Goal: Transaction & Acquisition: Purchase product/service

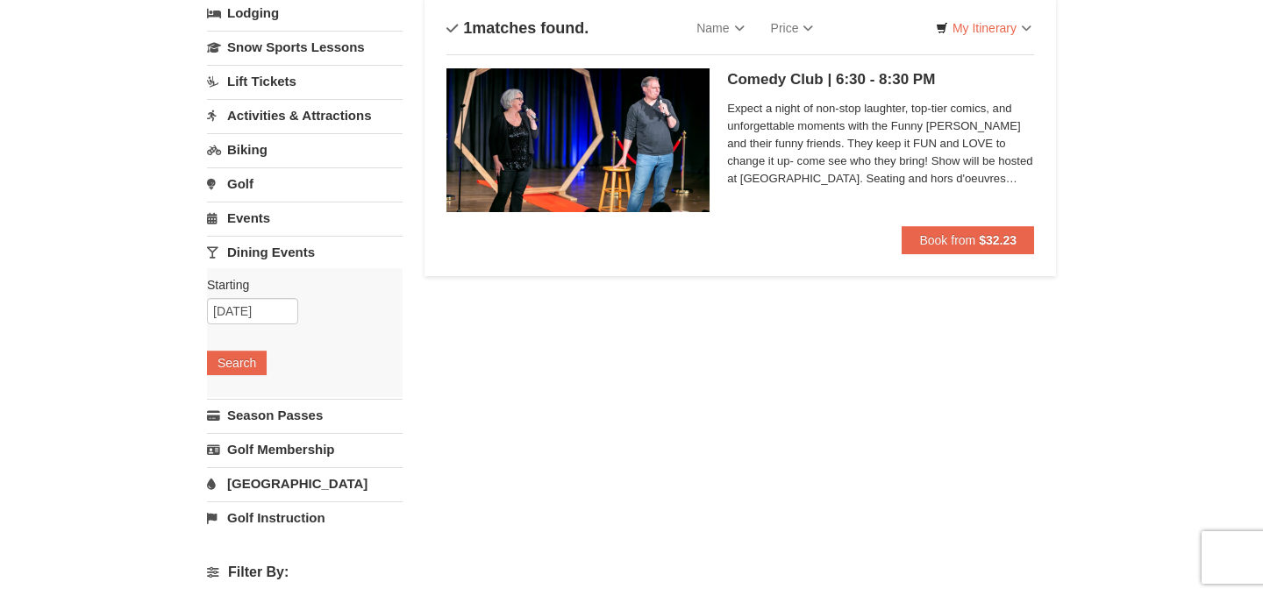
scroll to position [132, 0]
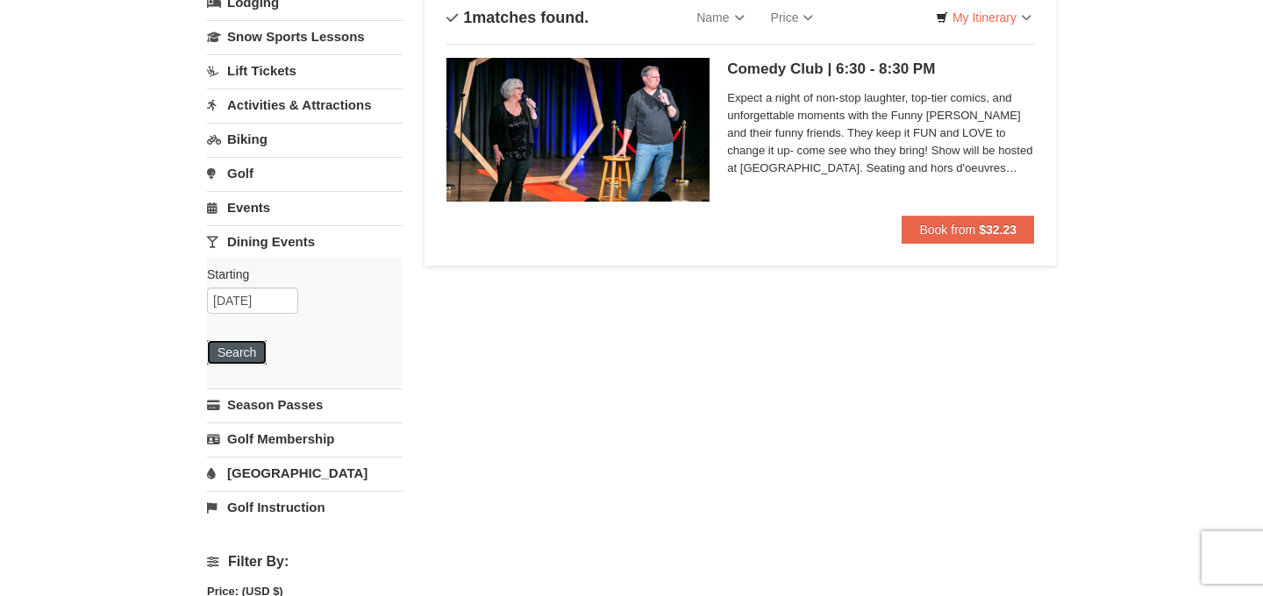
click at [232, 346] on button "Search" at bounding box center [237, 352] width 60 height 25
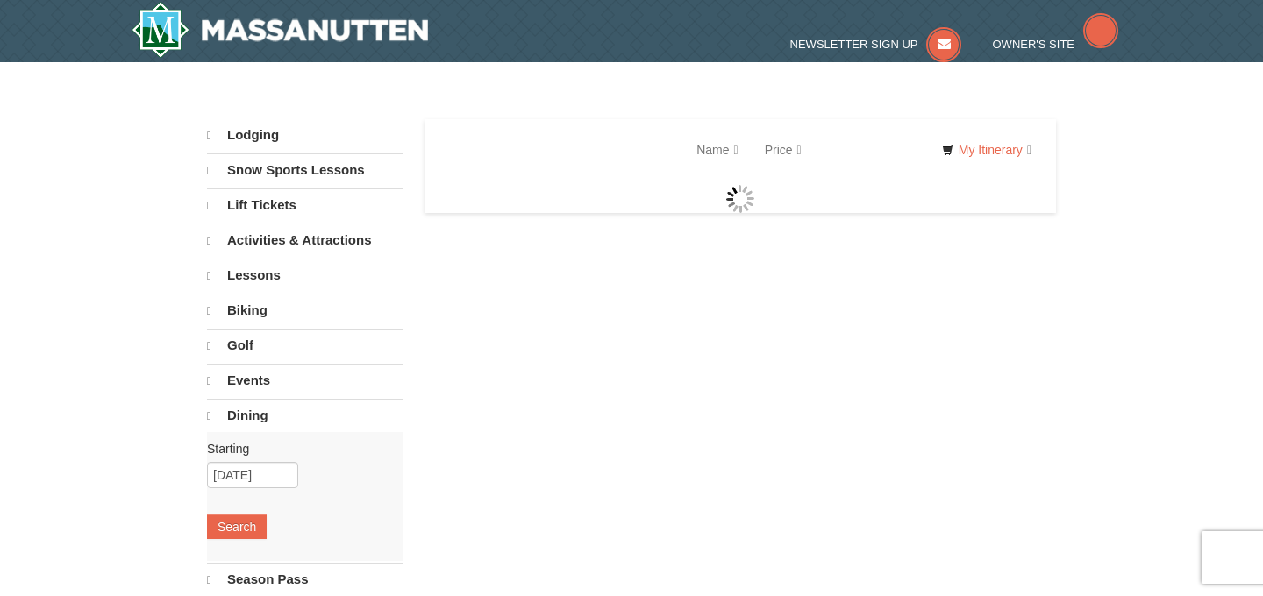
select select "9"
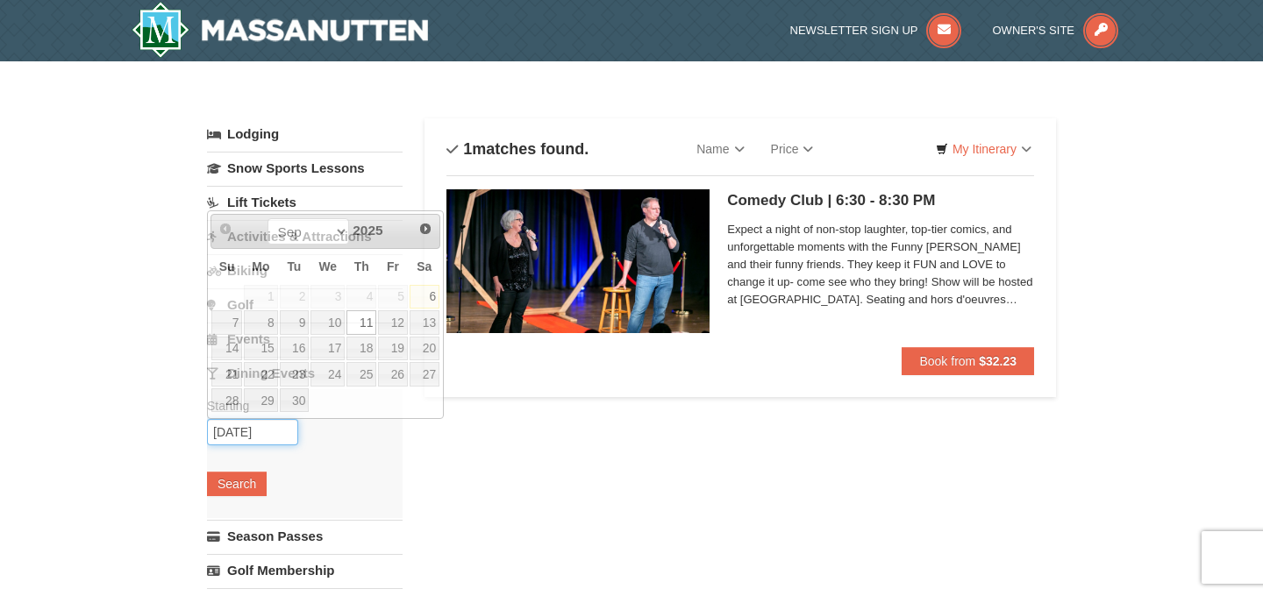
click at [267, 439] on input "09/11/2025" at bounding box center [252, 432] width 91 height 26
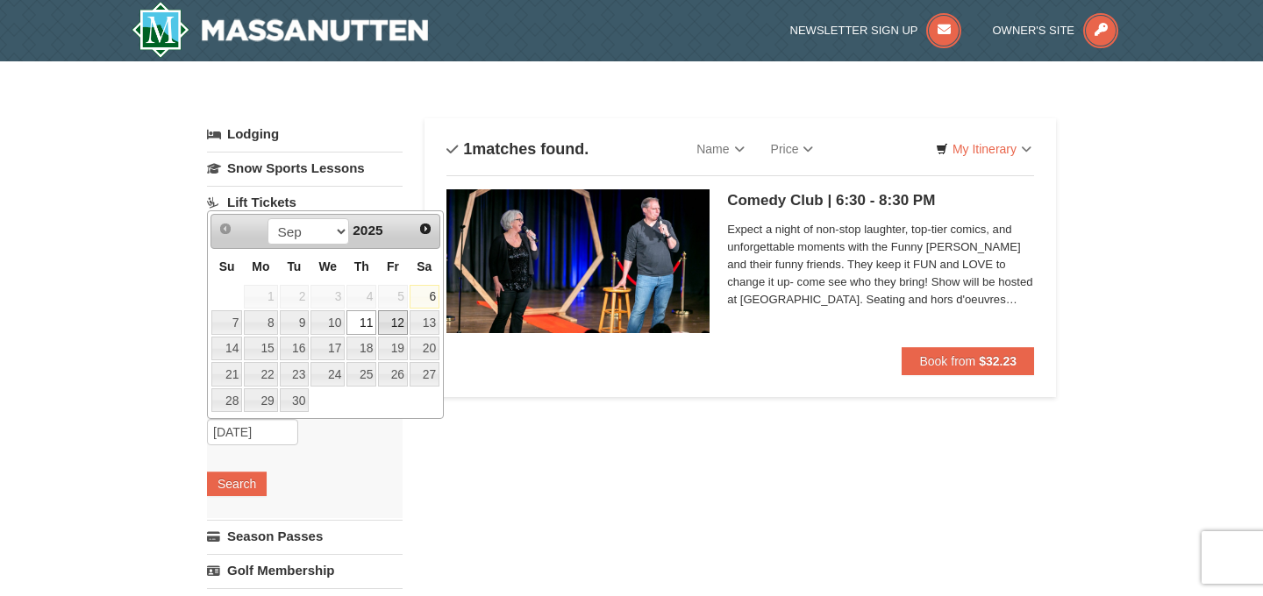
click at [402, 321] on link "12" at bounding box center [393, 322] width 30 height 25
type input "09/12/2025"
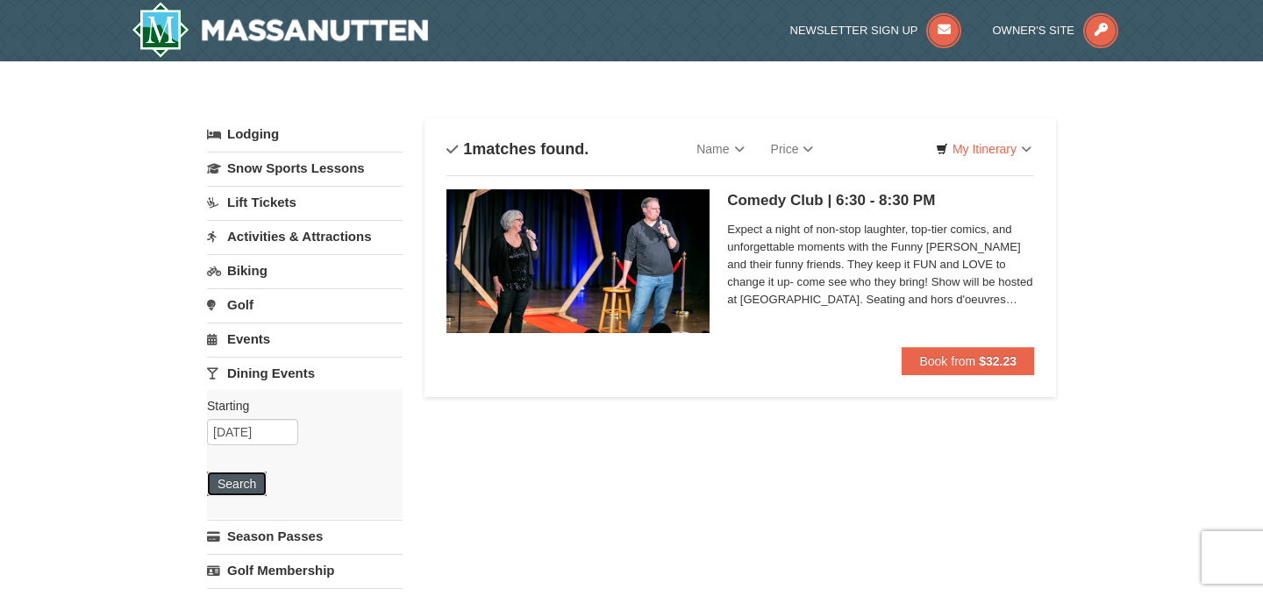
click at [238, 487] on button "Search" at bounding box center [237, 484] width 60 height 25
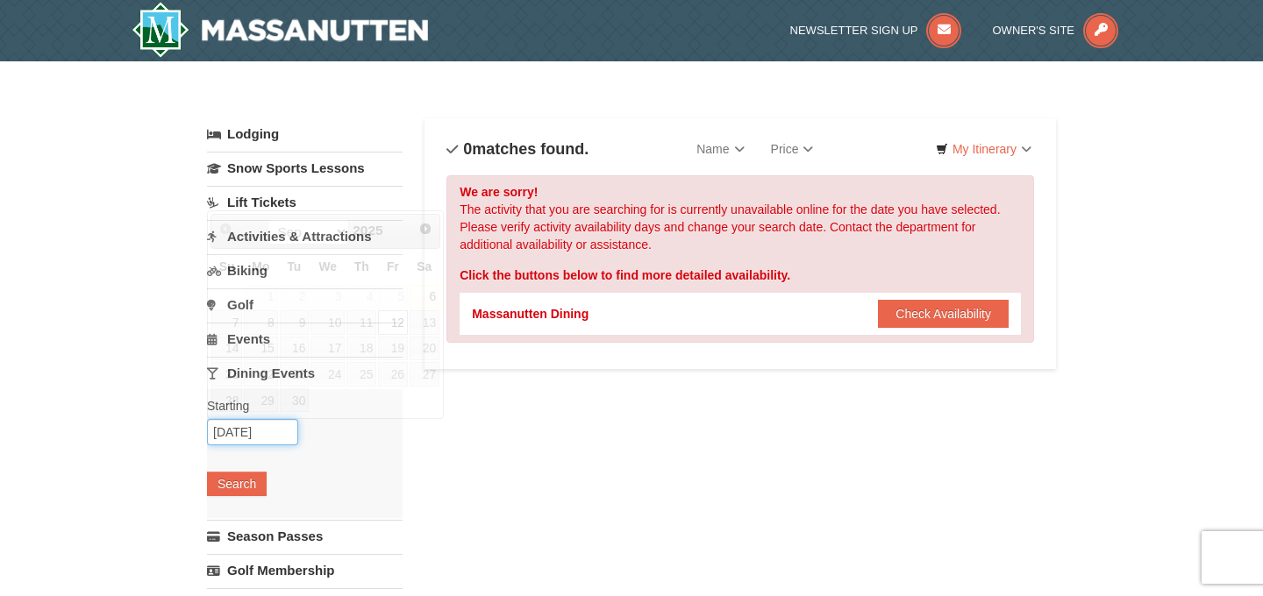
click at [262, 440] on input "09/12/2025" at bounding box center [252, 432] width 91 height 26
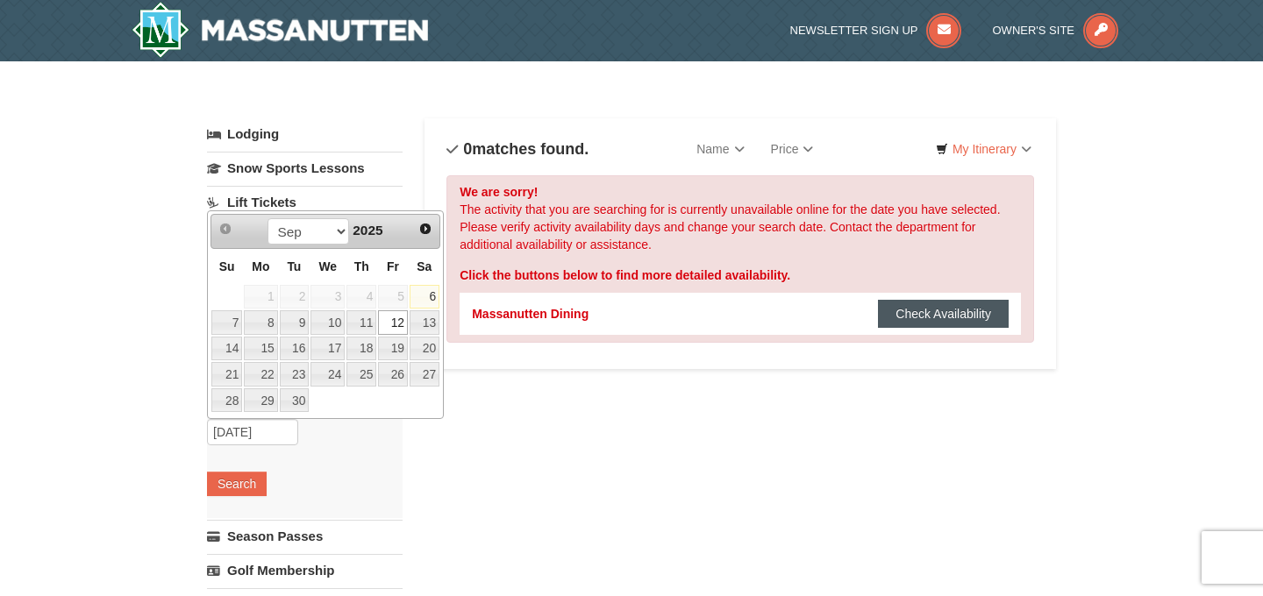
click at [924, 317] on button "Check Availability" at bounding box center [943, 314] width 131 height 28
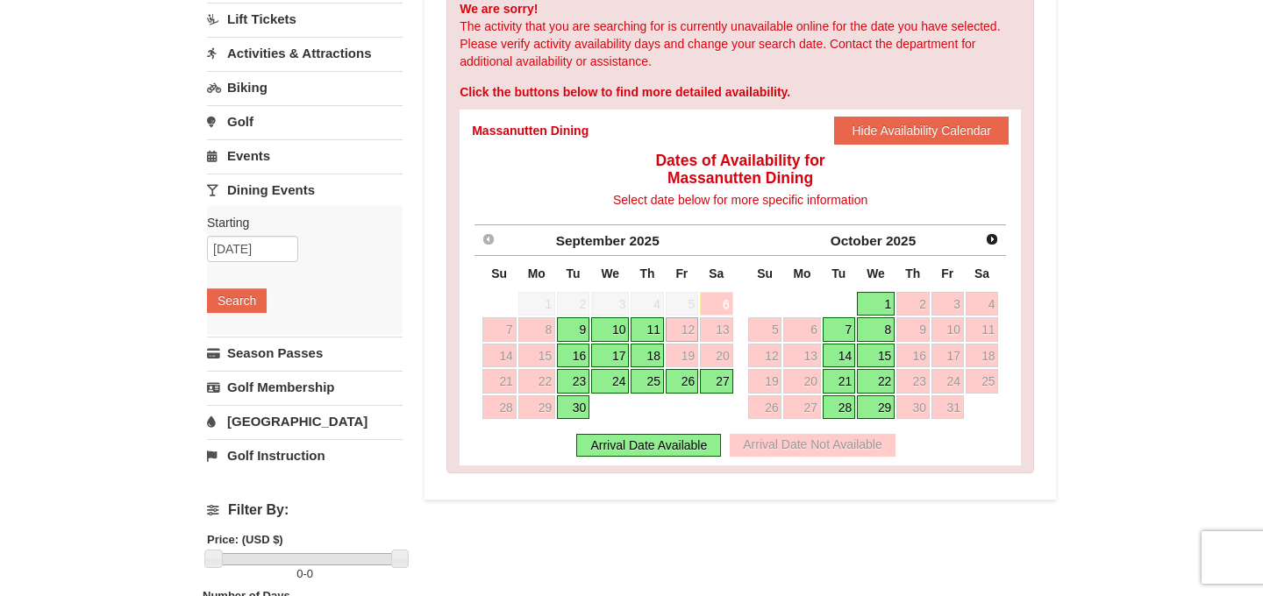
scroll to position [204, 0]
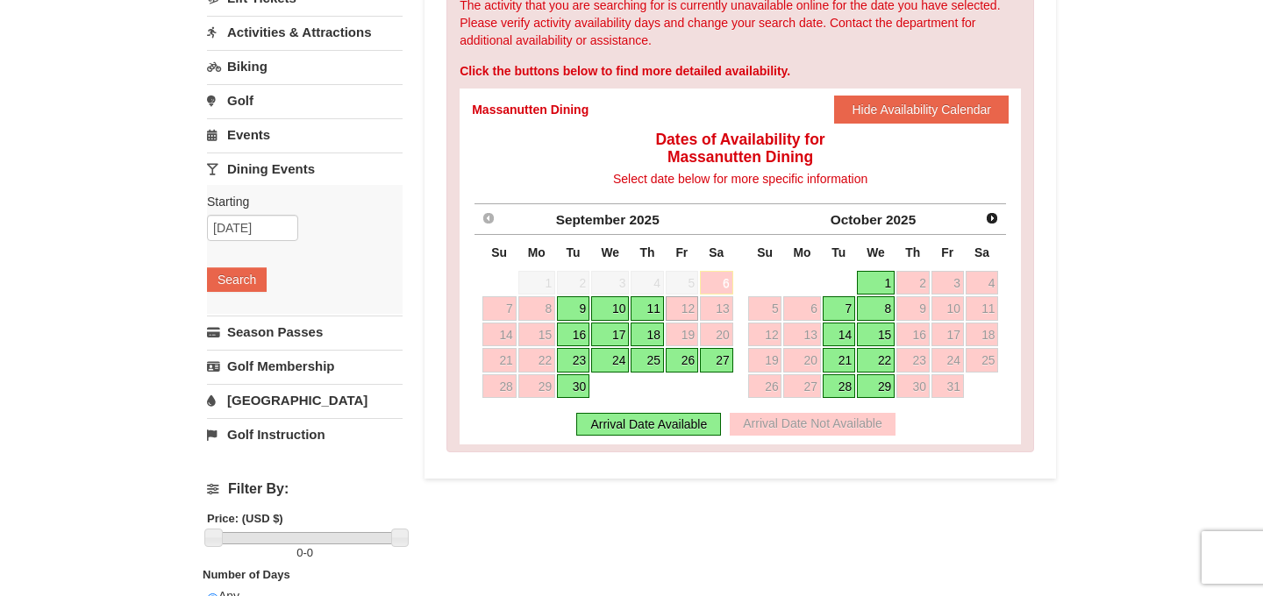
click at [646, 312] on link "11" at bounding box center [647, 308] width 33 height 25
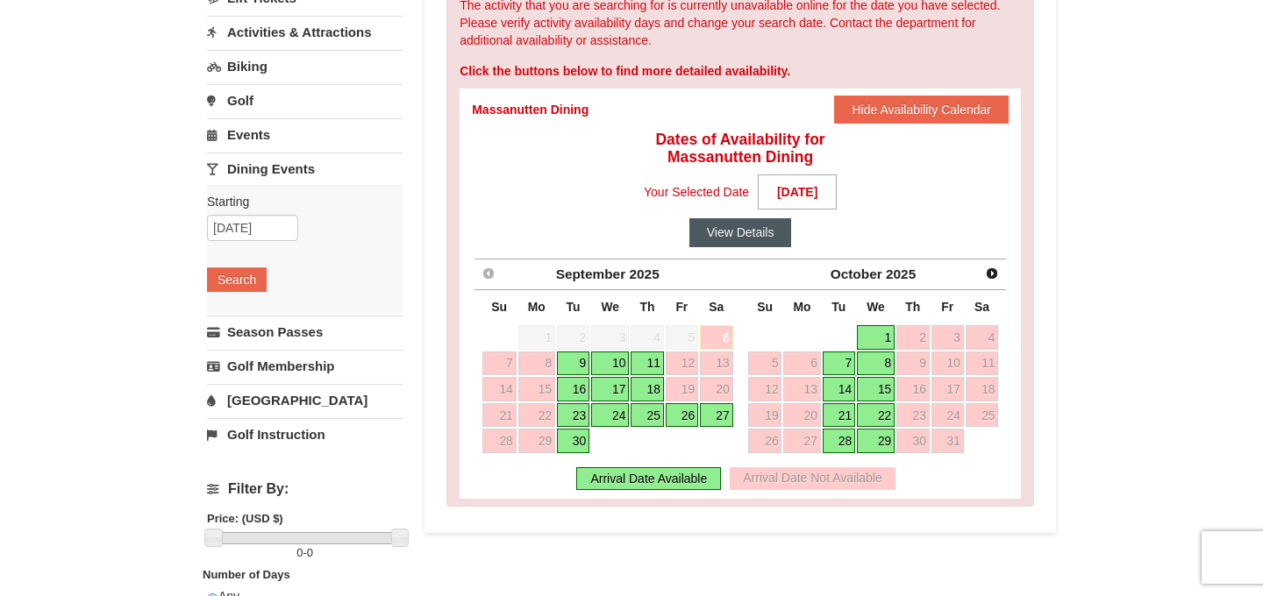
click at [721, 238] on button "View Details" at bounding box center [740, 232] width 103 height 28
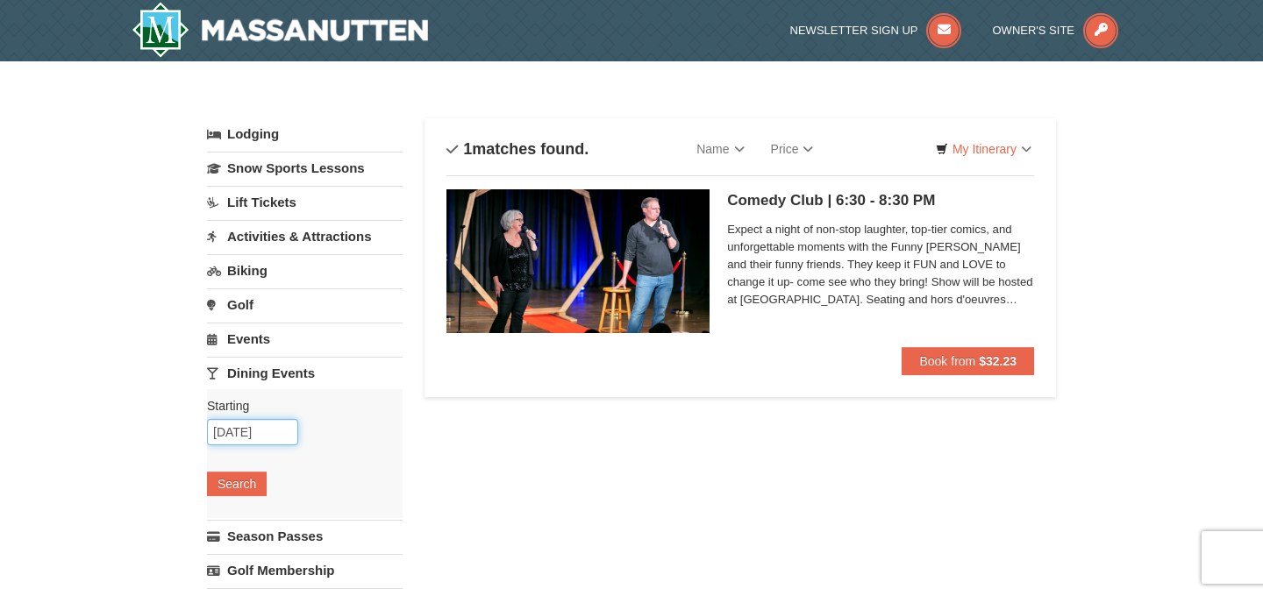
click at [272, 433] on input "09/11/2025" at bounding box center [252, 432] width 91 height 26
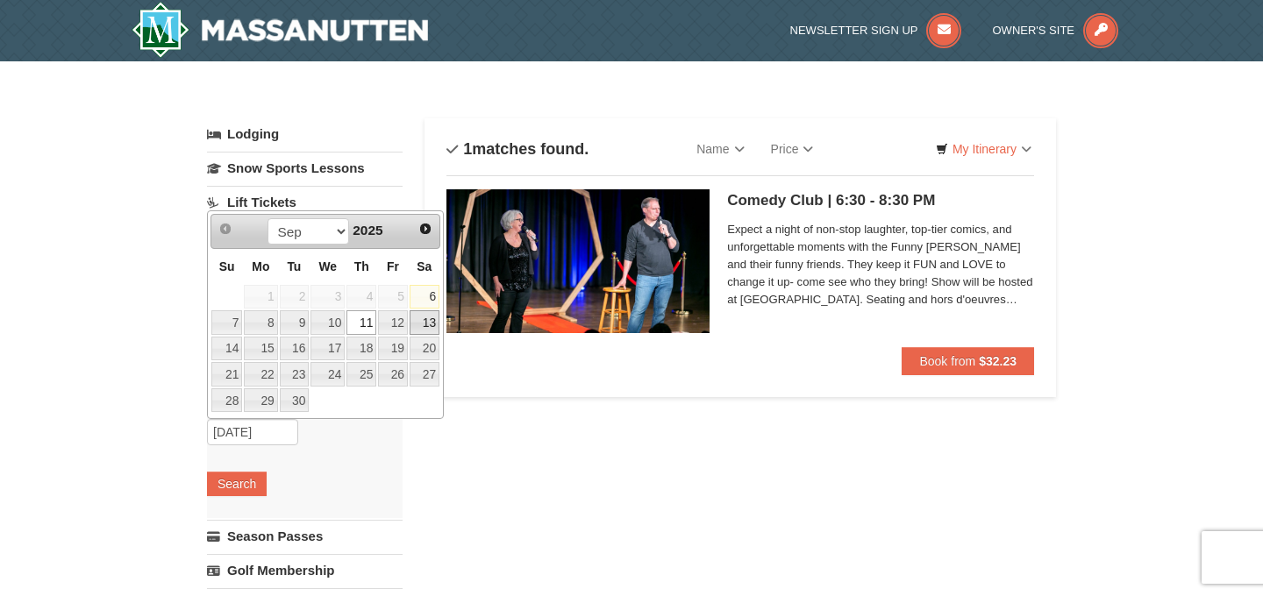
click at [417, 332] on link "13" at bounding box center [425, 322] width 30 height 25
type input "[DATE]"
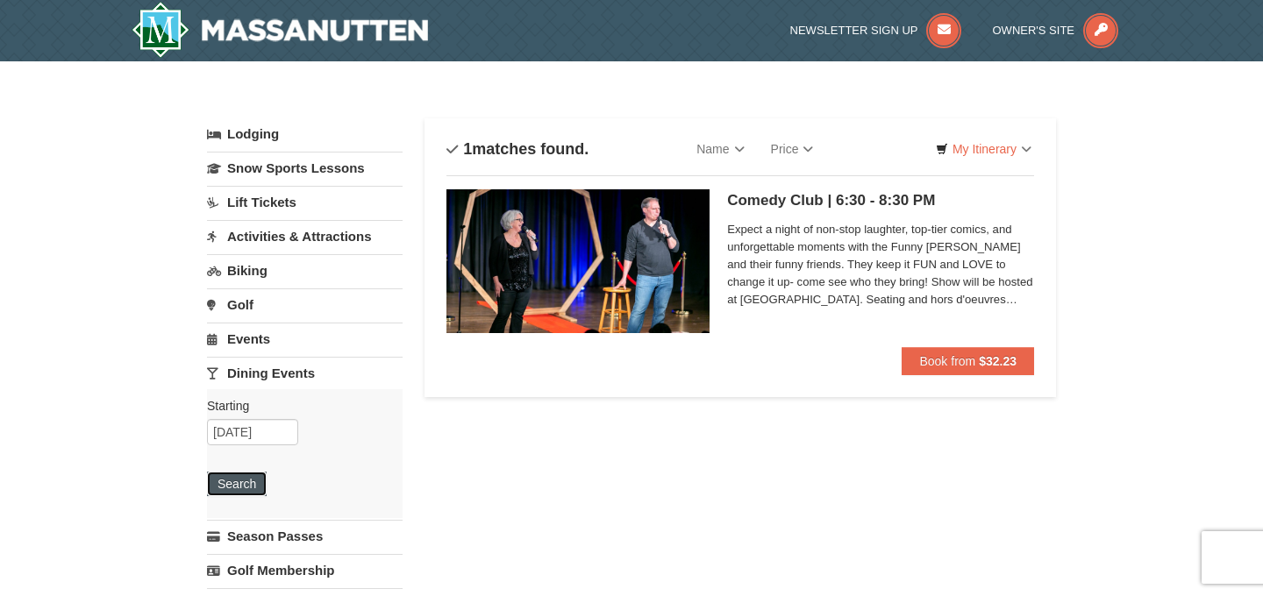
click at [256, 489] on button "Search" at bounding box center [237, 484] width 60 height 25
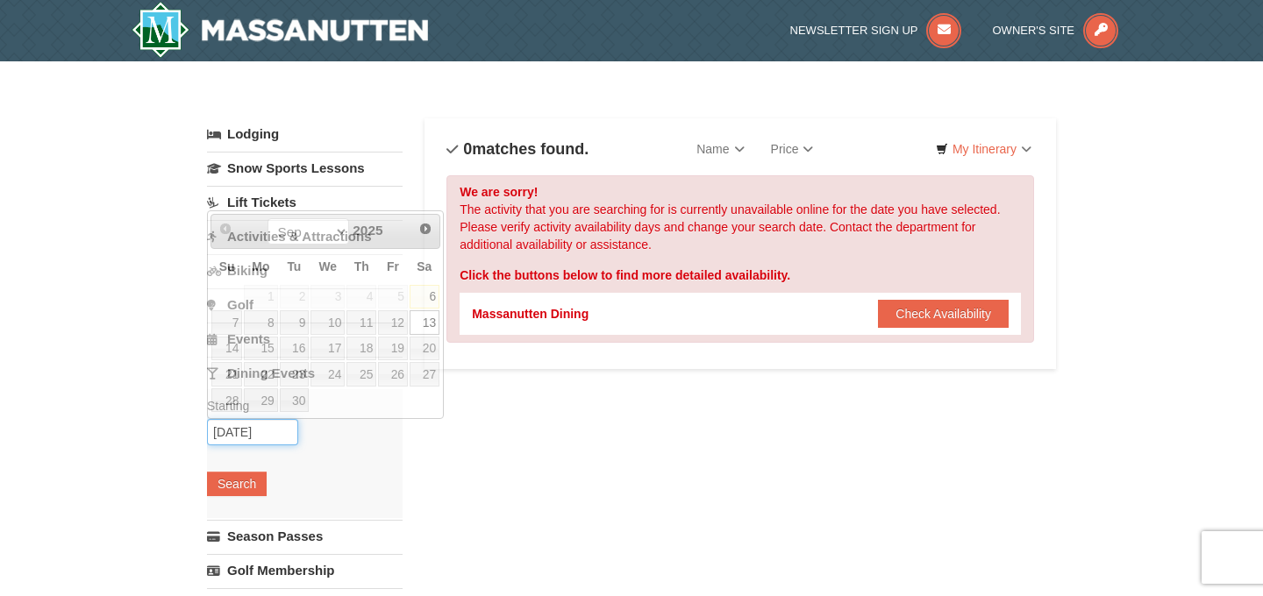
click at [272, 438] on input "[DATE]" at bounding box center [252, 432] width 91 height 26
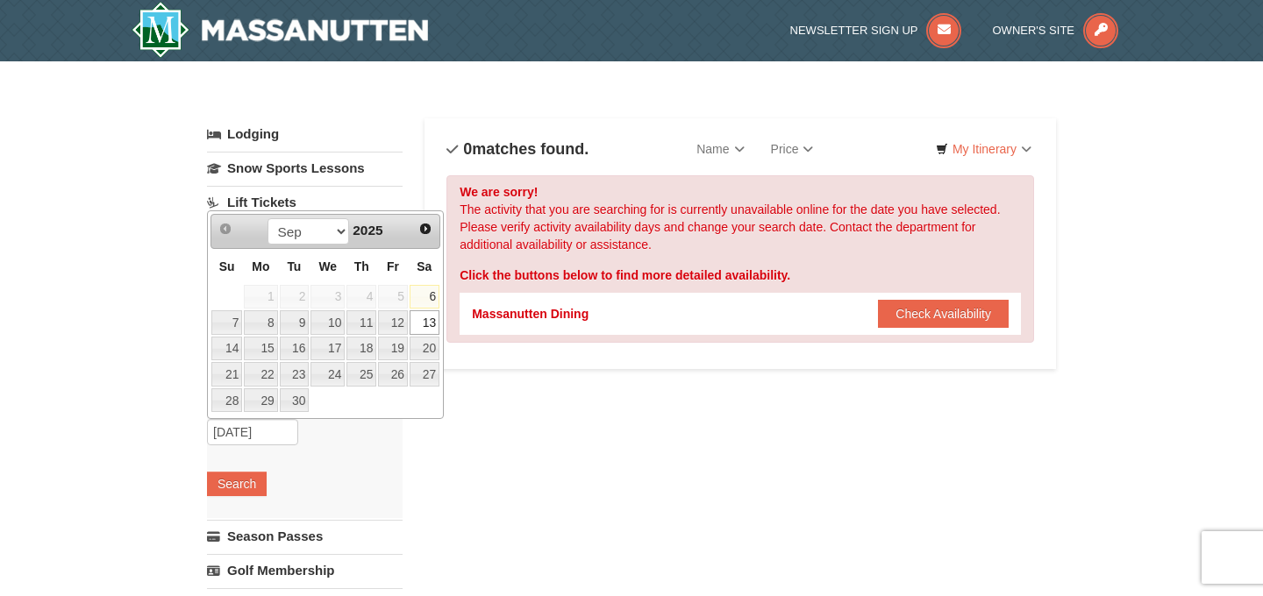
click at [351, 427] on div "Starting Please format dates MM/DD/YYYY Please format dates MM/DD/YYYY [DATE] S…" at bounding box center [305, 453] width 196 height 129
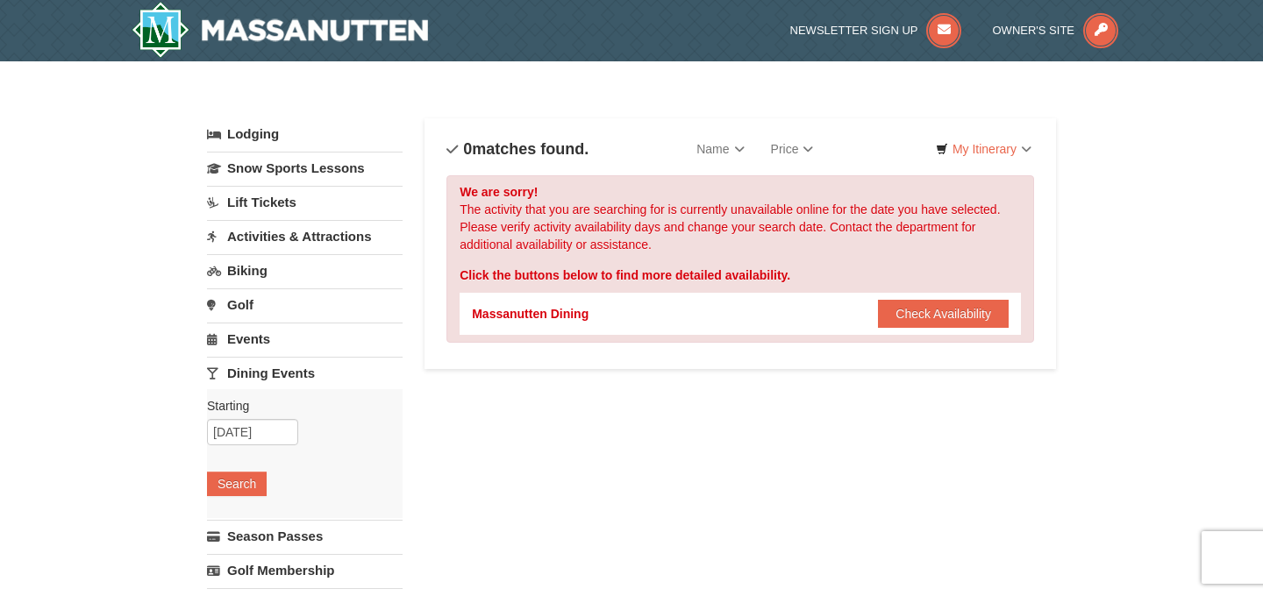
click at [262, 342] on link "Events" at bounding box center [305, 339] width 196 height 32
click at [239, 448] on button "Search" at bounding box center [237, 450] width 60 height 25
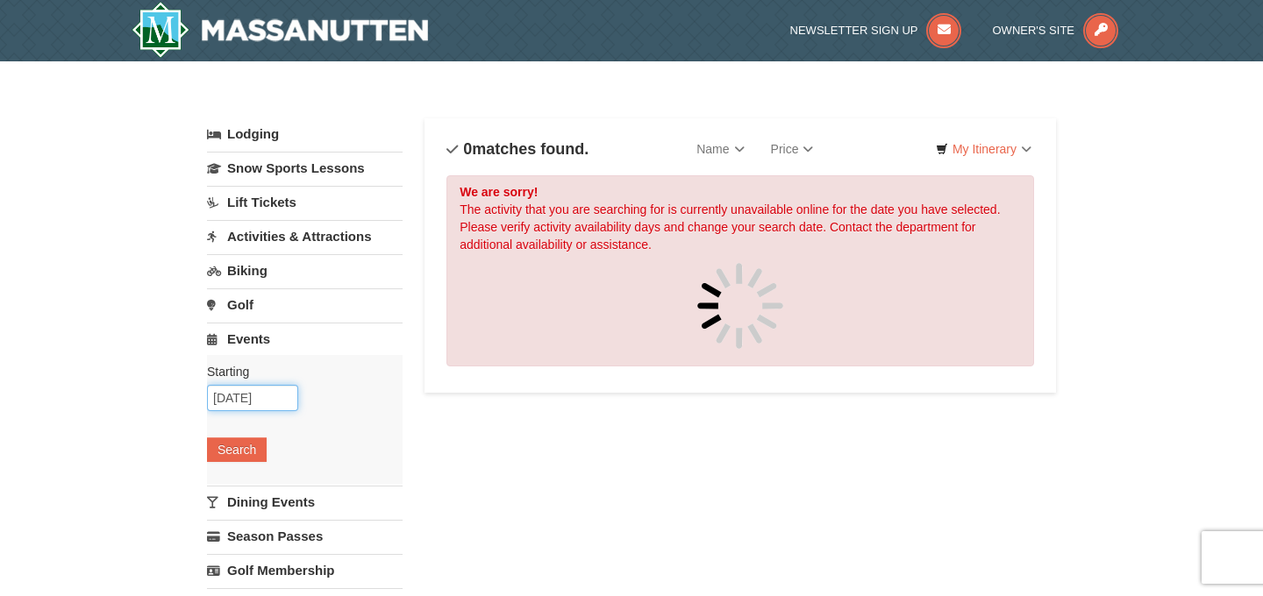
click at [280, 393] on input "09/13/2025" at bounding box center [252, 398] width 91 height 26
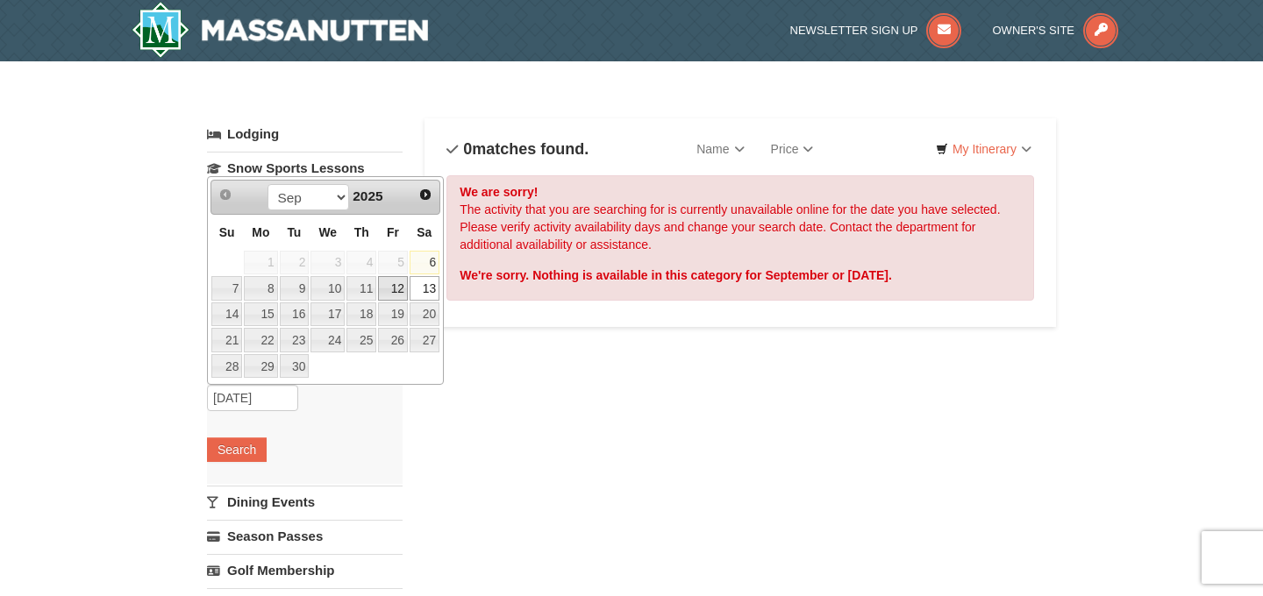
click at [389, 293] on link "12" at bounding box center [393, 288] width 30 height 25
type input "[DATE]"
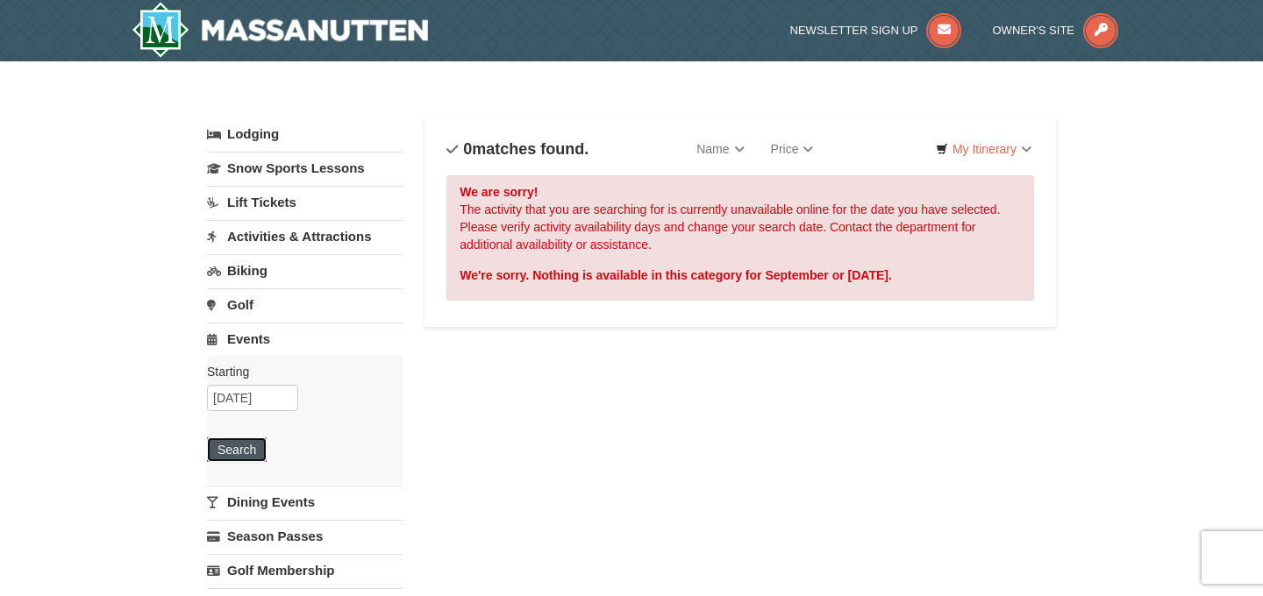
click at [244, 447] on button "Search" at bounding box center [237, 450] width 60 height 25
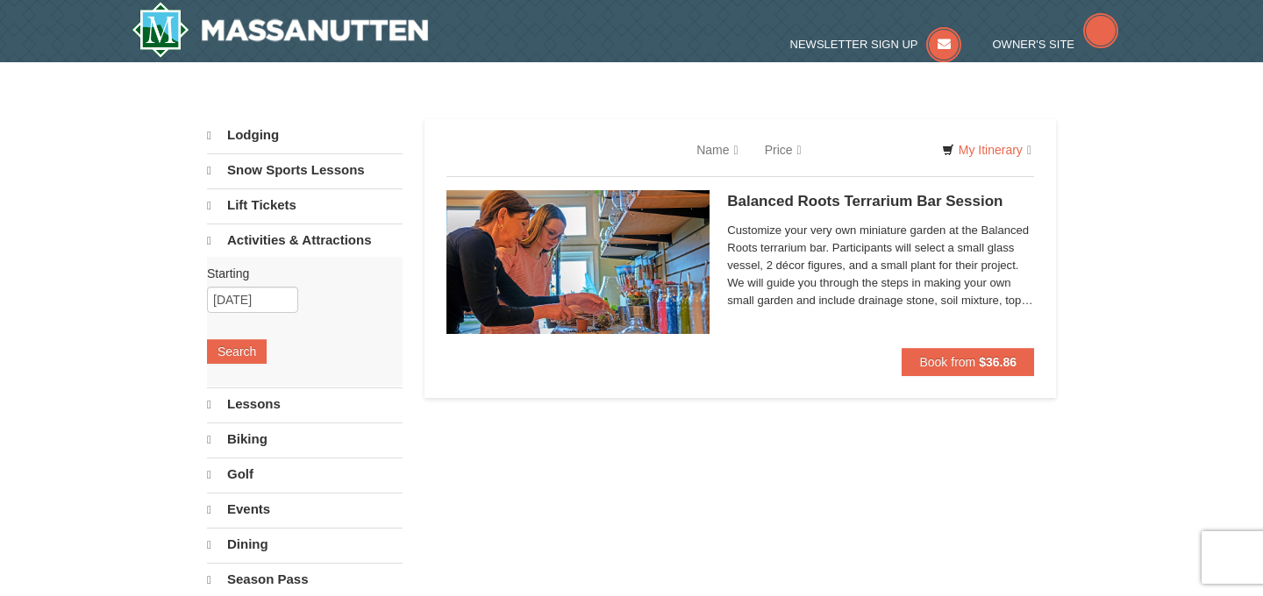
select select "9"
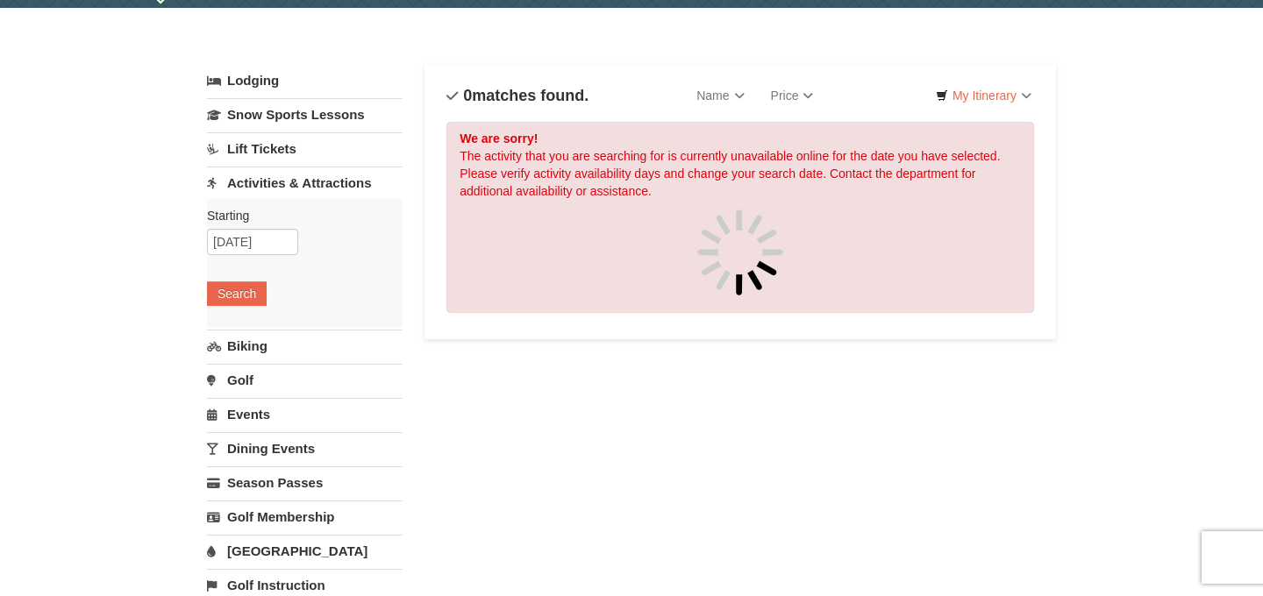
scroll to position [42, 0]
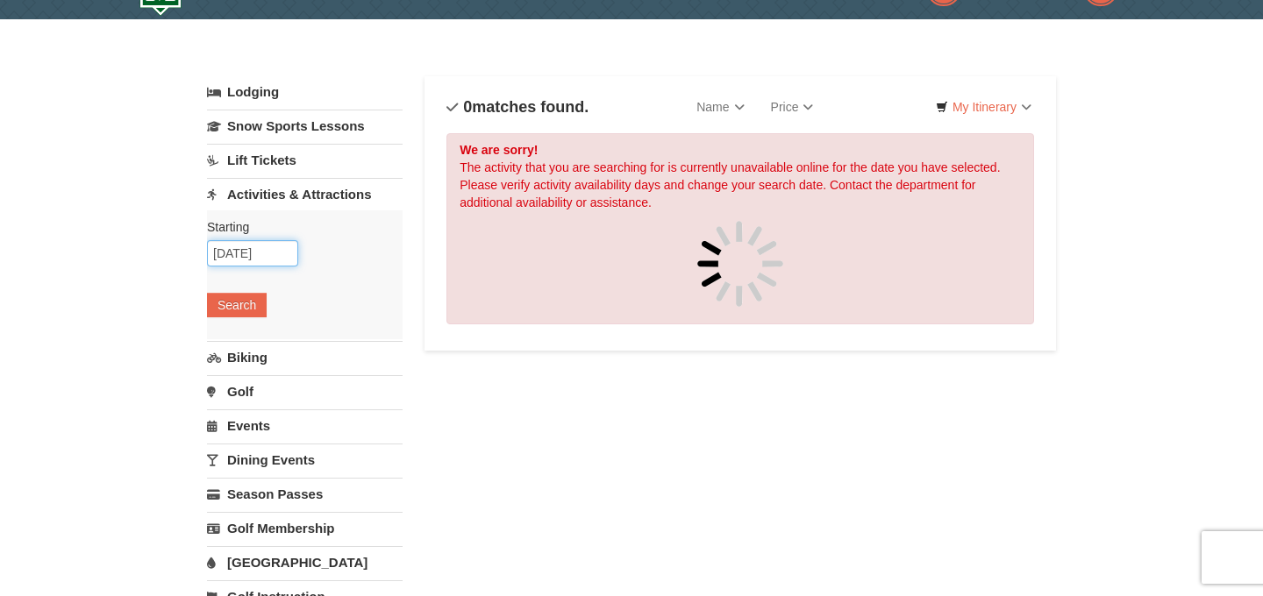
click at [279, 252] on input "09/10/2025" at bounding box center [252, 253] width 91 height 26
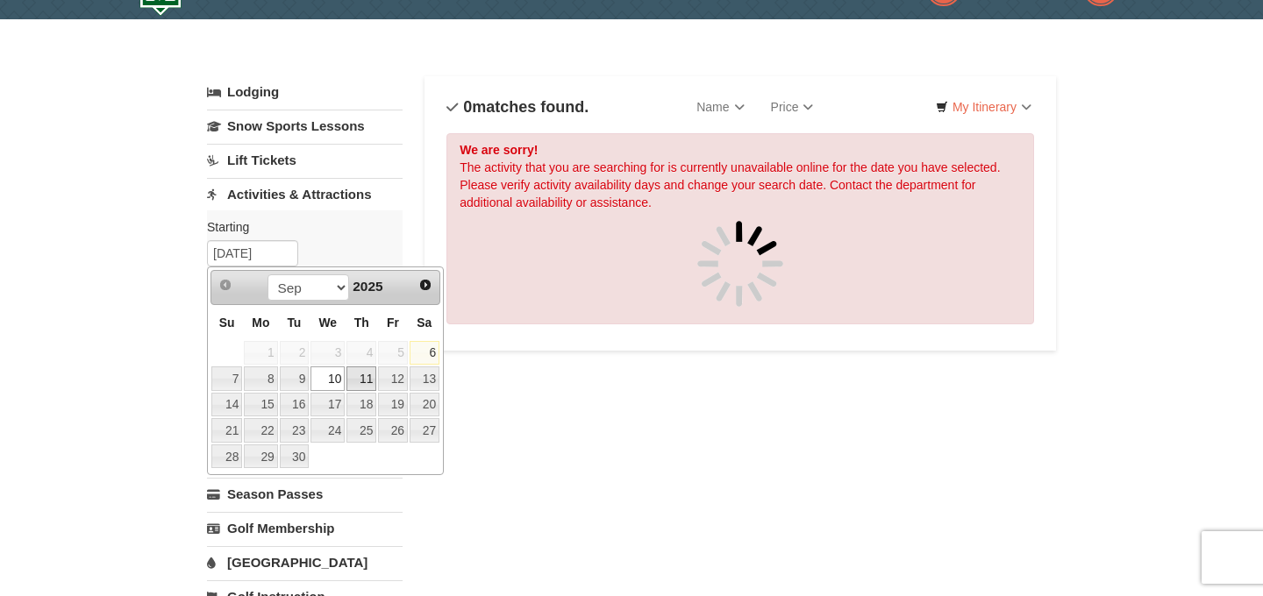
click at [362, 374] on link "11" at bounding box center [361, 379] width 30 height 25
type input "09/11/2025"
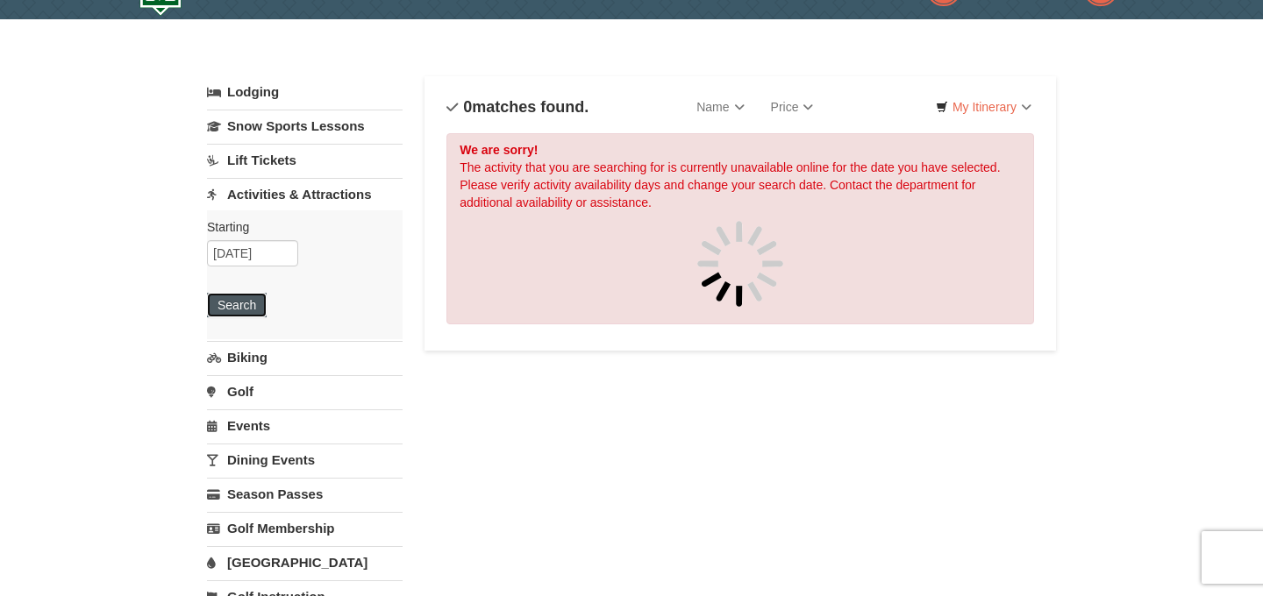
click at [256, 301] on button "Search" at bounding box center [237, 305] width 60 height 25
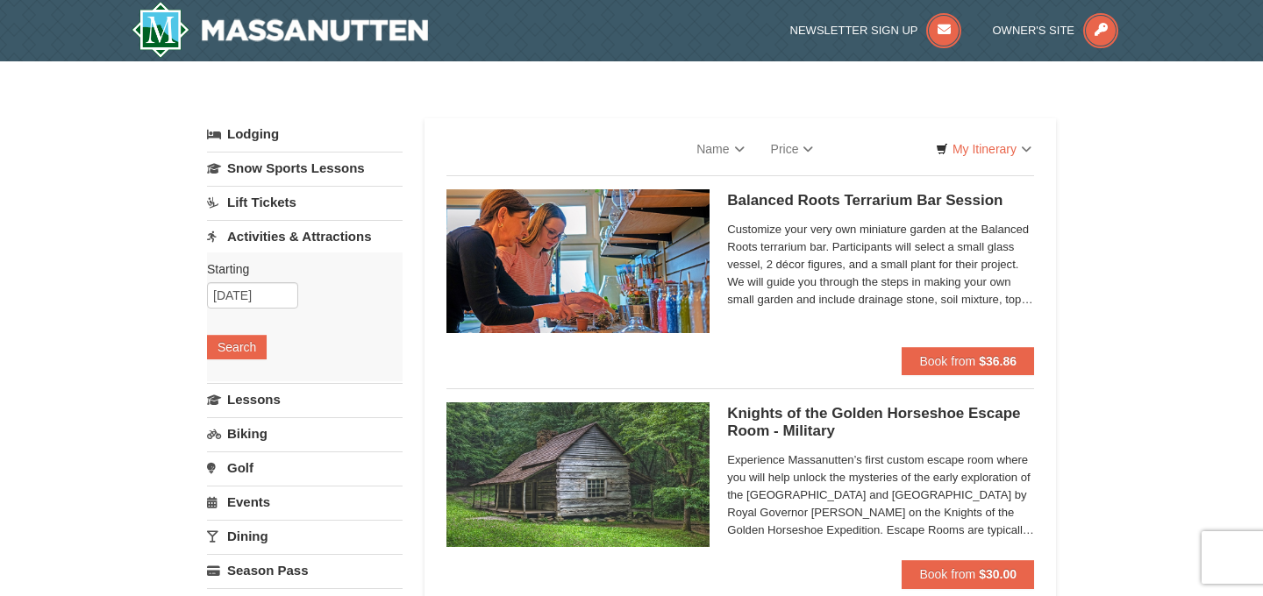
select select "9"
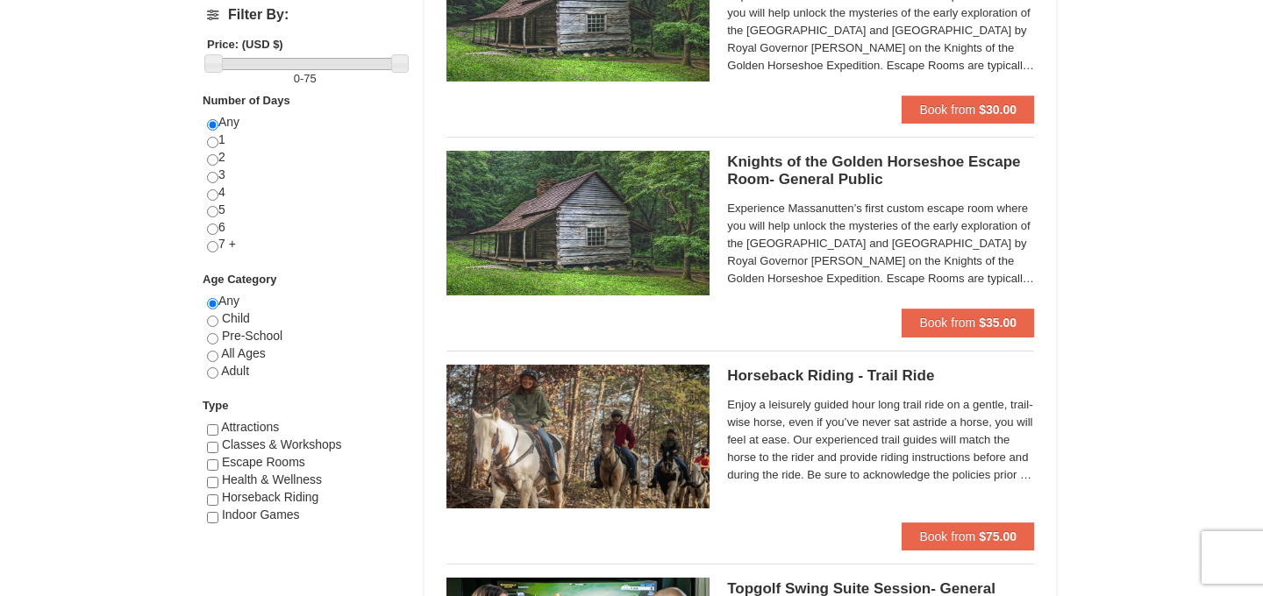
scroll to position [685, 0]
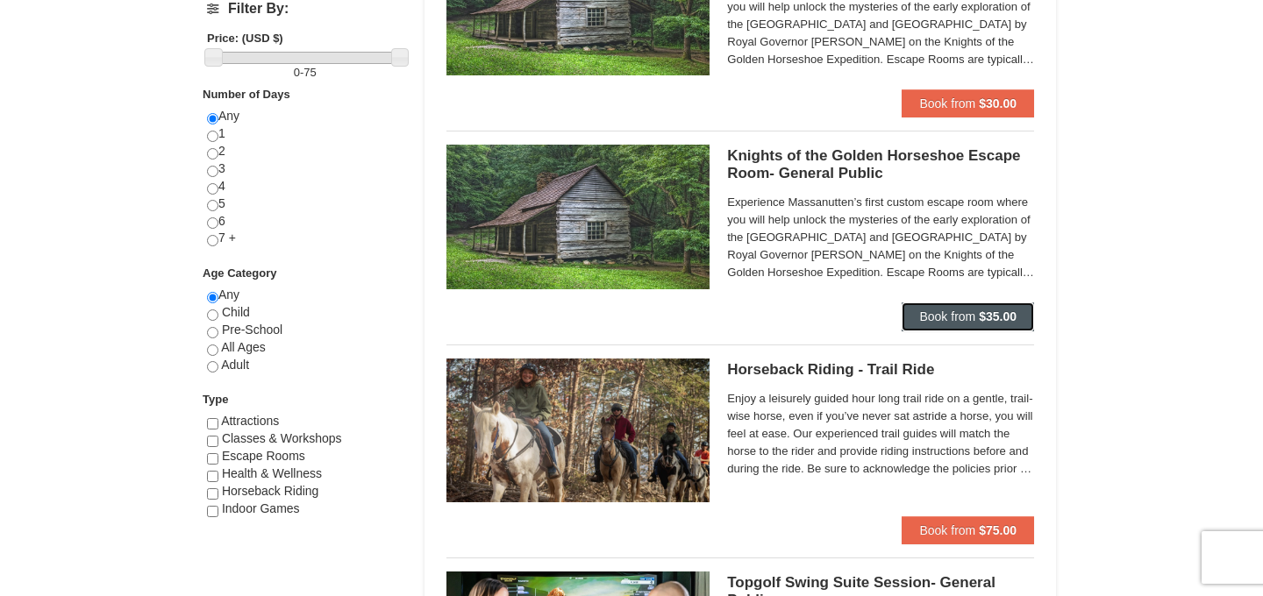
click at [957, 306] on button "Book from $35.00" at bounding box center [968, 317] width 132 height 28
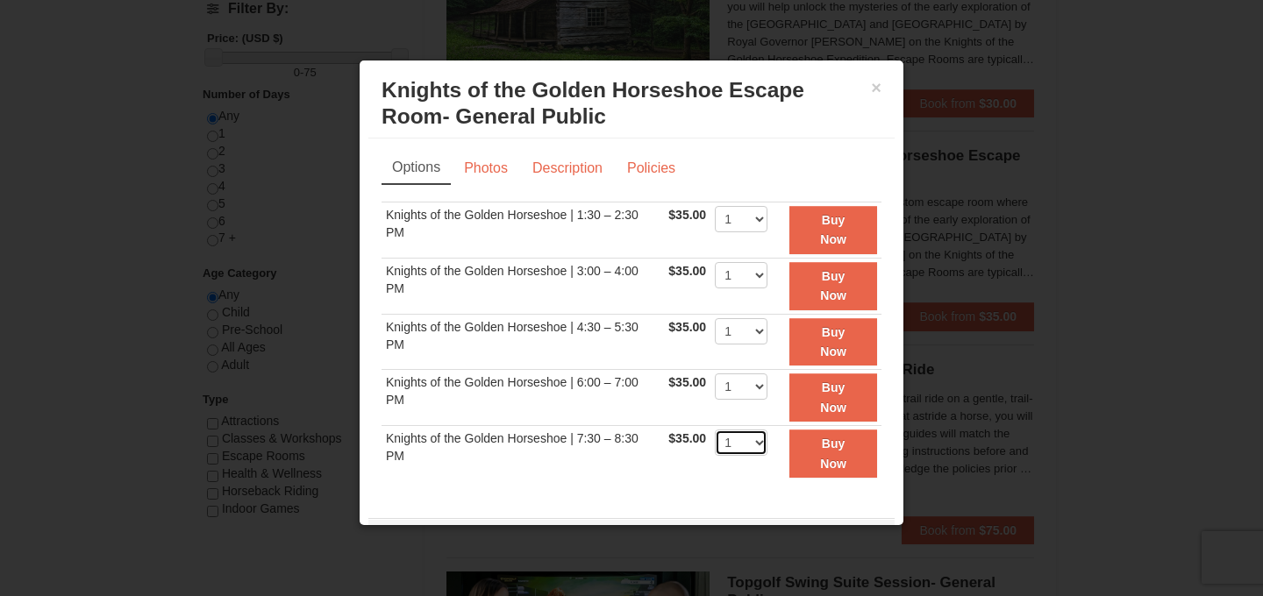
click at [717, 430] on select "1 2 3 4 5 6 7 8" at bounding box center [741, 443] width 53 height 26
select select "2"
click at [834, 437] on strong "Buy Now" at bounding box center [833, 453] width 26 height 33
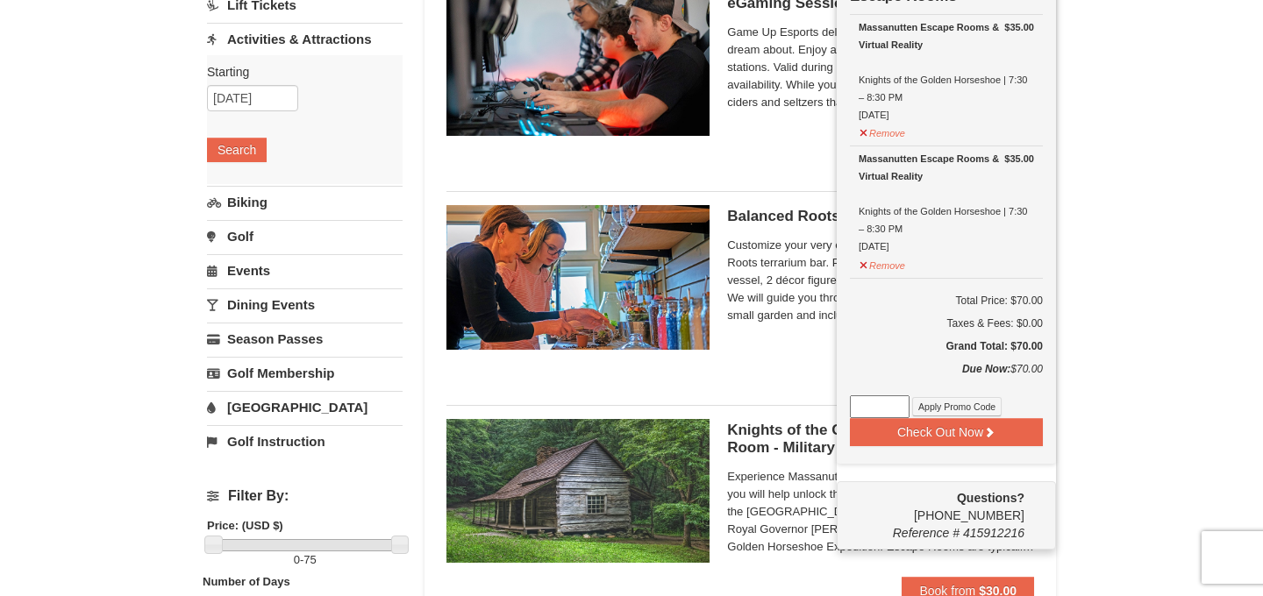
scroll to position [56, 0]
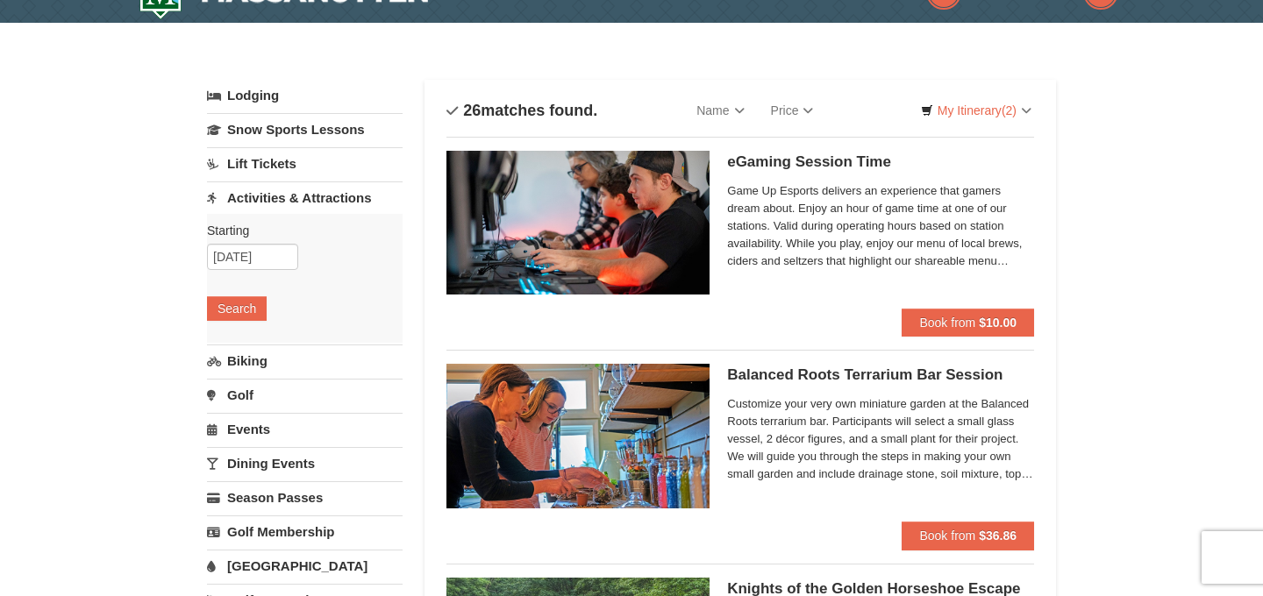
scroll to position [70, 0]
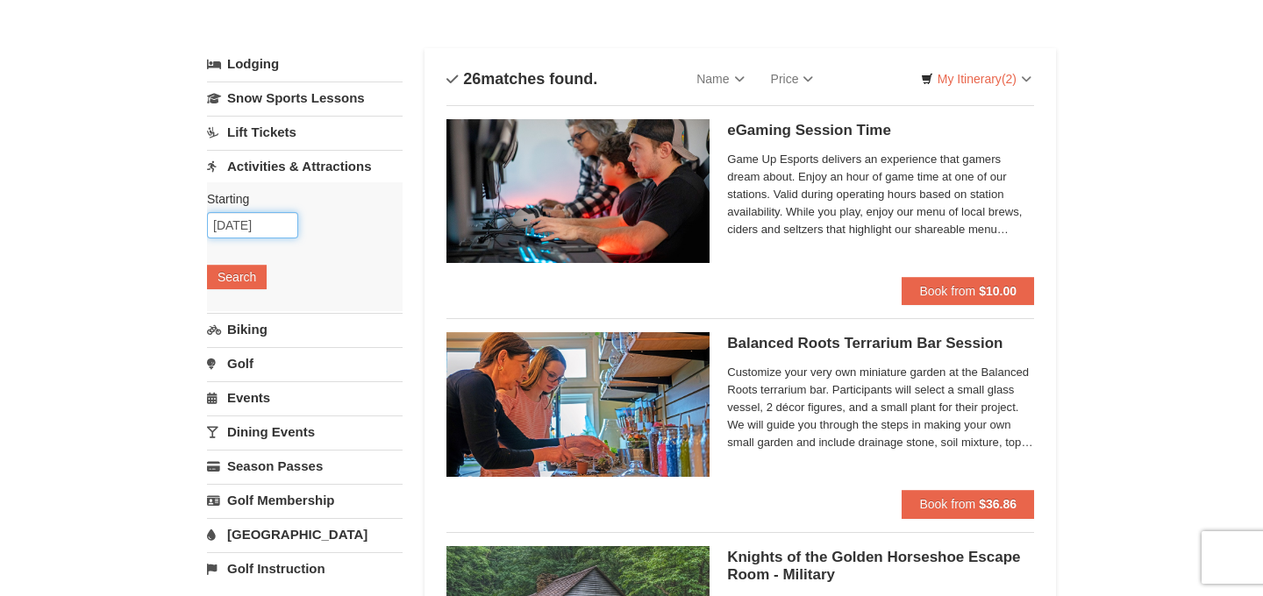
click at [263, 218] on input "09/11/2025" at bounding box center [252, 225] width 91 height 26
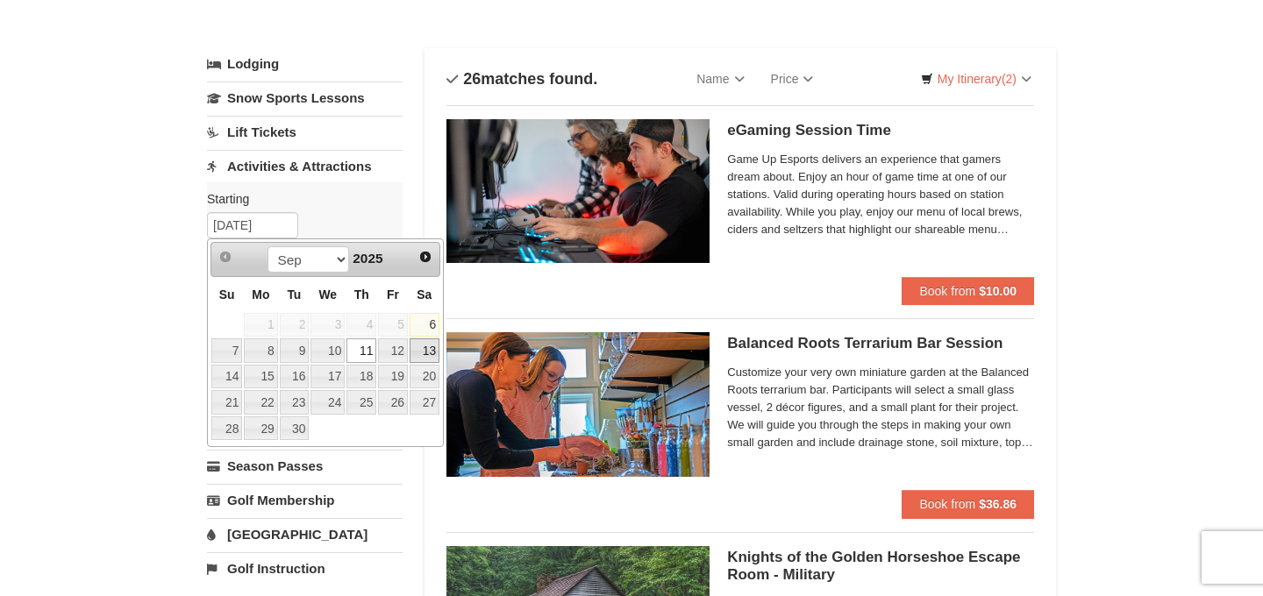
click at [424, 348] on link "13" at bounding box center [425, 351] width 30 height 25
type input "09/13/2025"
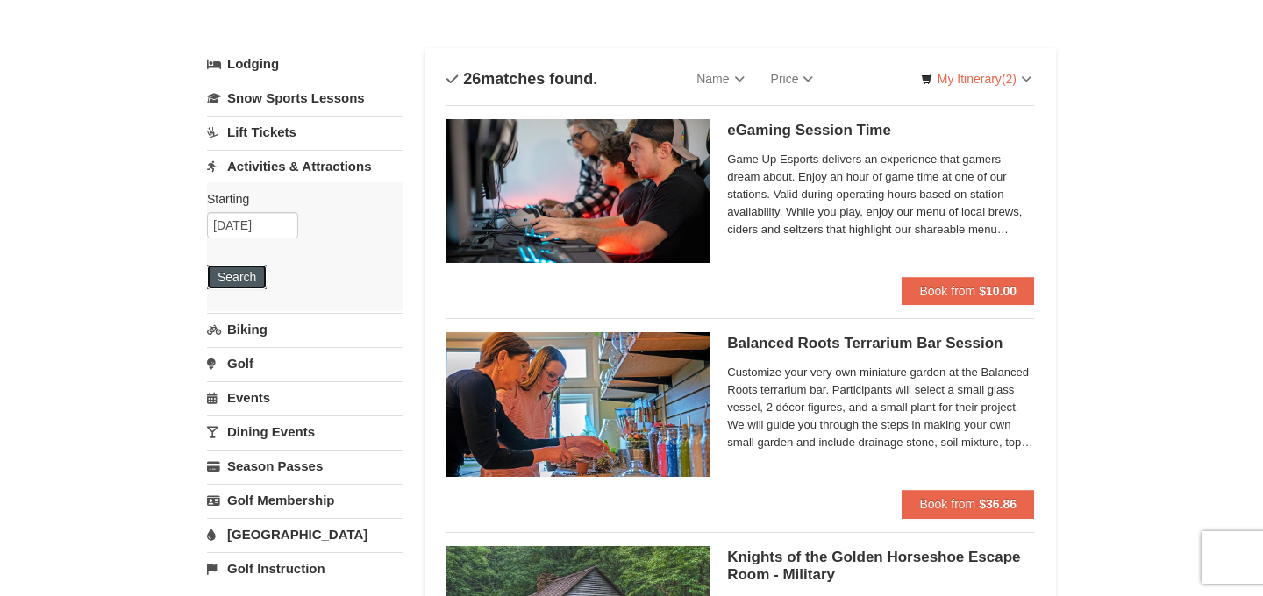
click at [242, 274] on button "Search" at bounding box center [237, 277] width 60 height 25
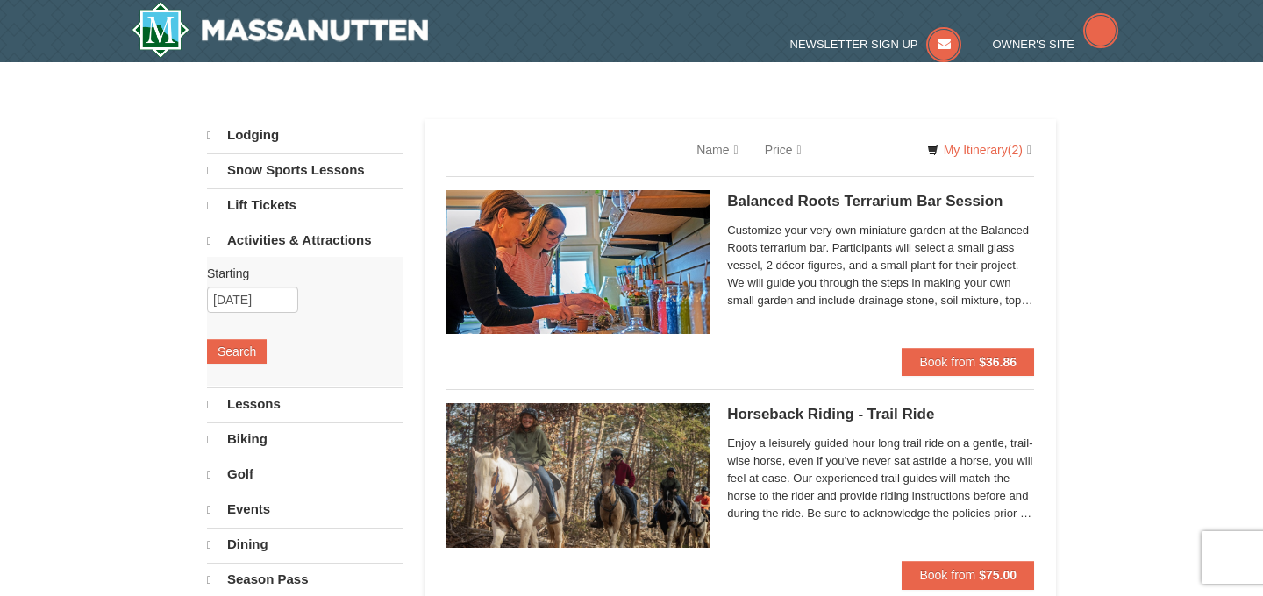
select select "9"
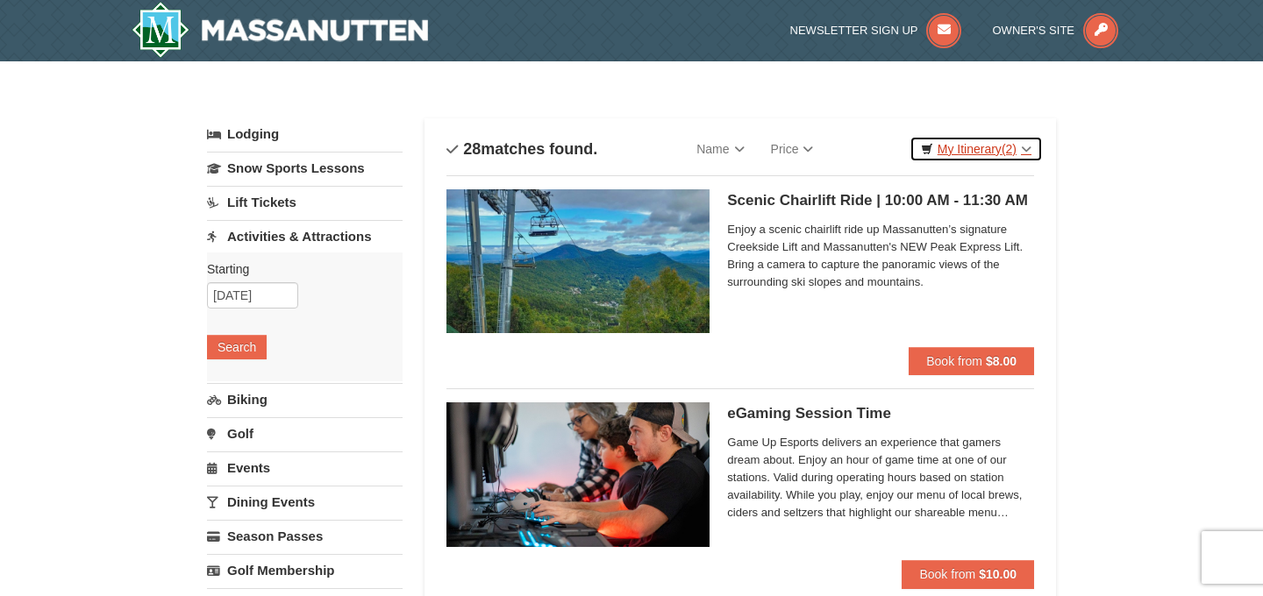
click at [946, 142] on link "My Itinerary (2)" at bounding box center [975, 149] width 133 height 26
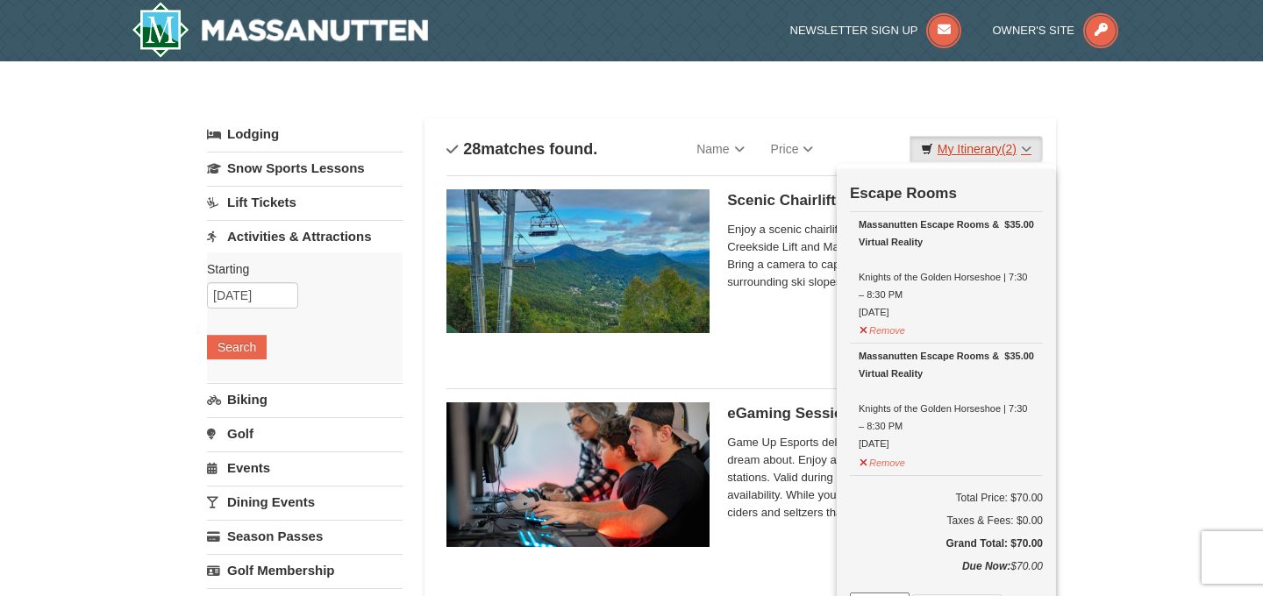
scroll to position [183, 0]
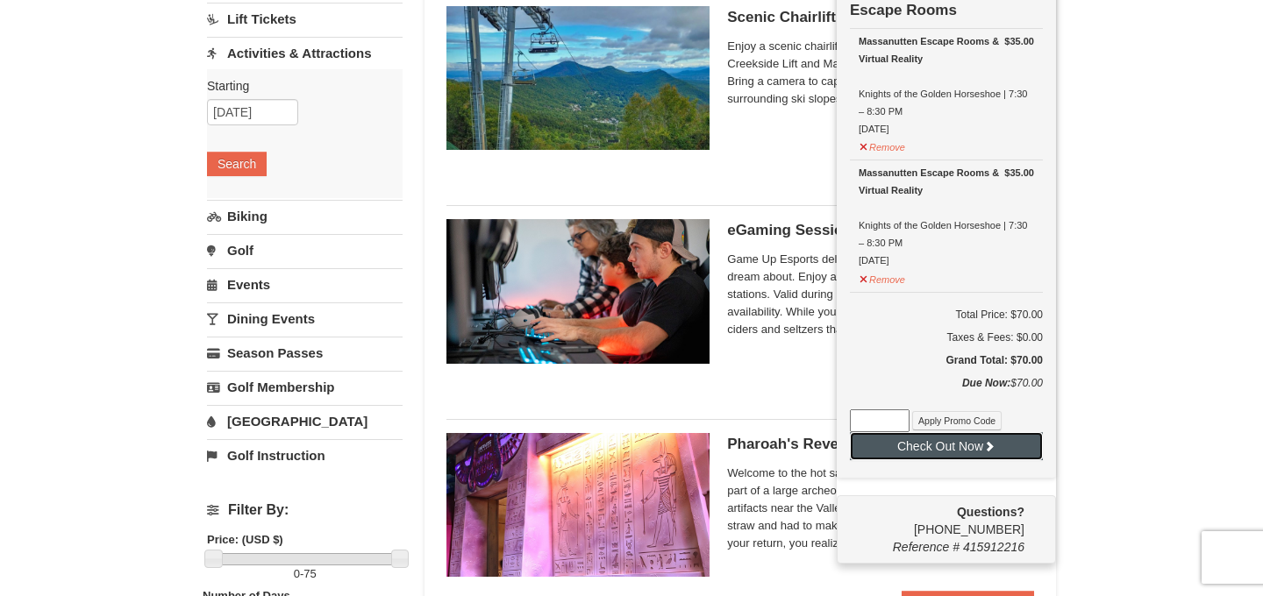
click at [955, 448] on button "Check Out Now" at bounding box center [946, 446] width 193 height 28
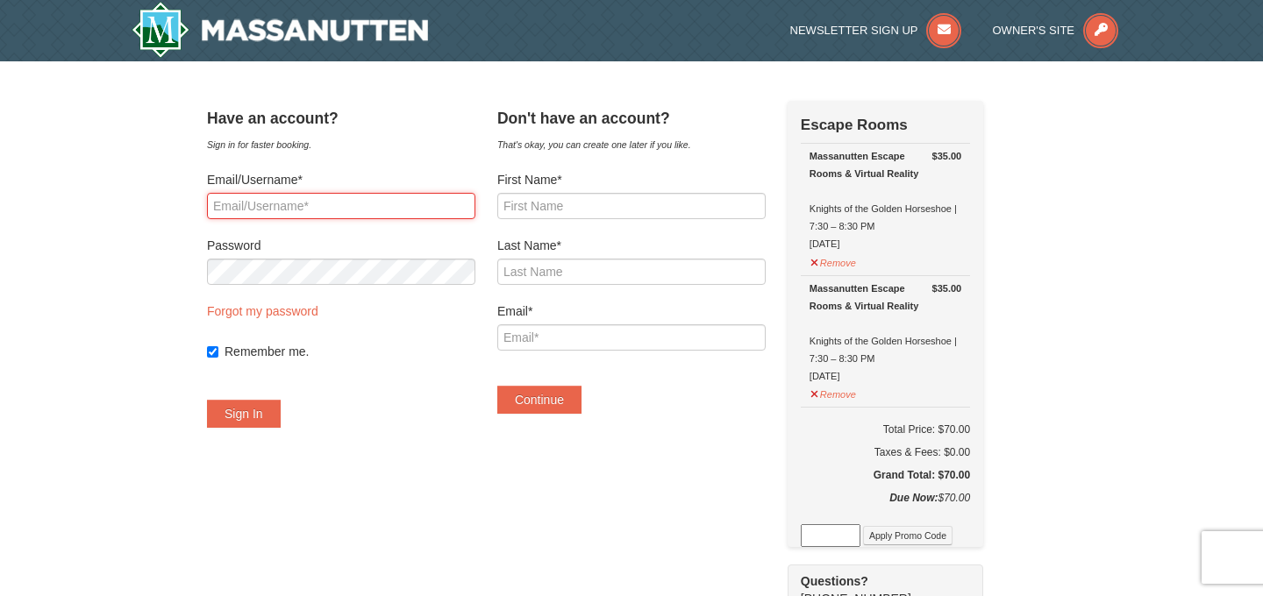
click at [436, 211] on input "Email/Username*" at bounding box center [341, 206] width 268 height 26
type input "samleo82510@gmail.com"
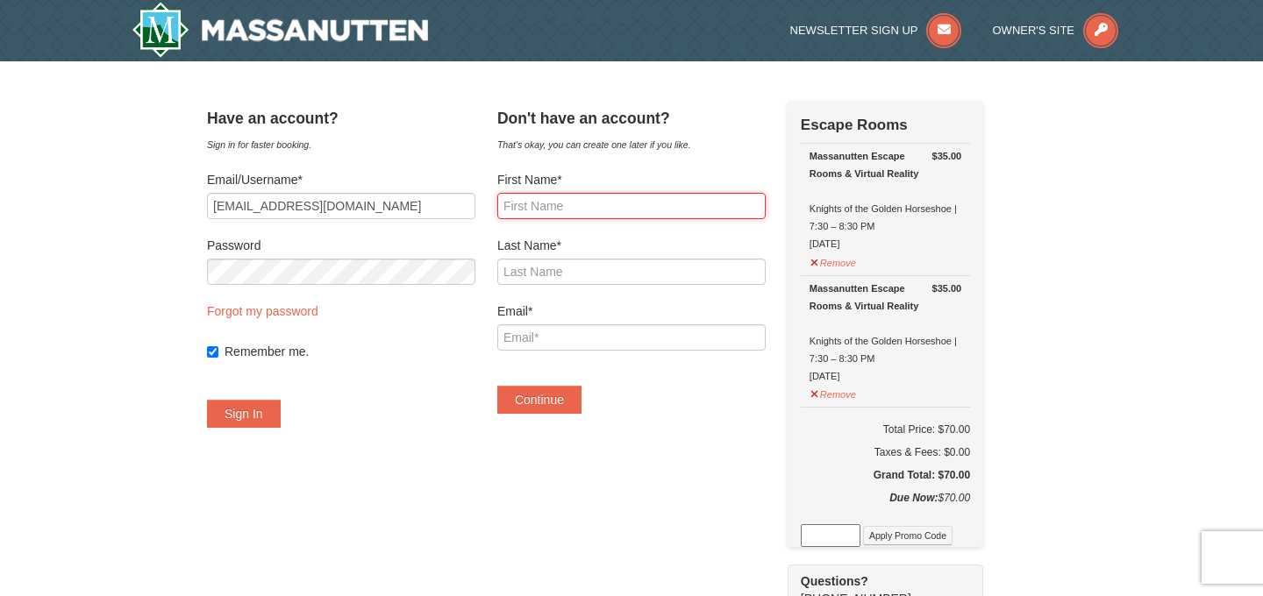
click at [584, 218] on input "First Name*" at bounding box center [631, 206] width 268 height 26
type input "Samuel"
type input "Leo"
type input "[EMAIL_ADDRESS][DOMAIN_NAME]"
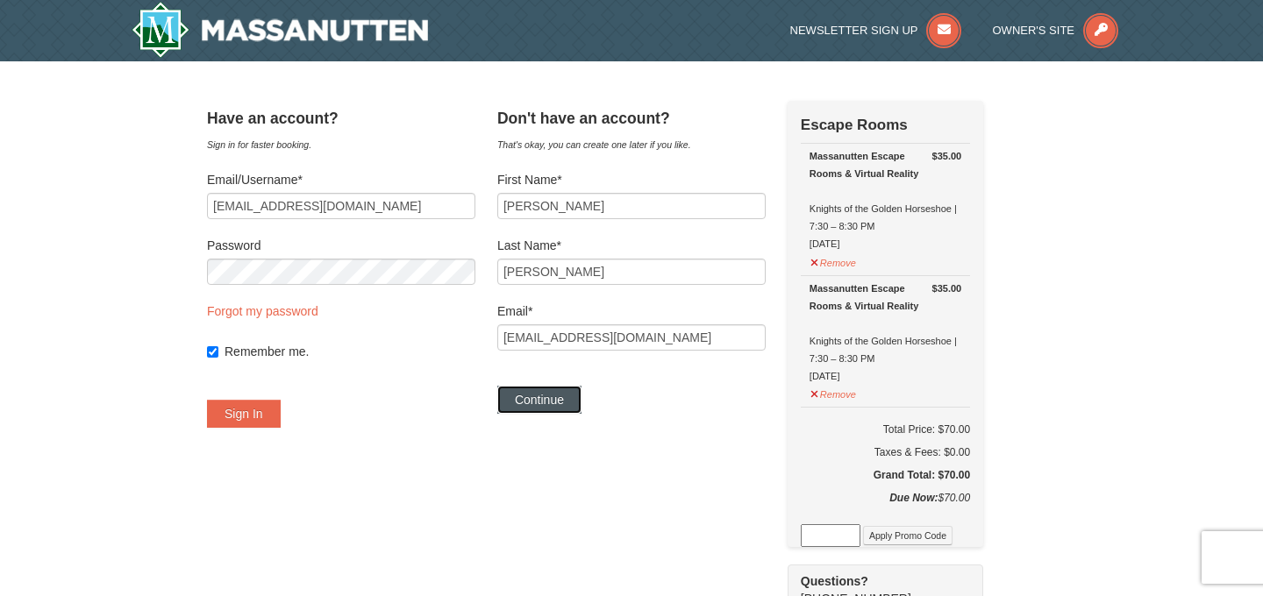
click at [454, 280] on div "Have an account? Sign in for faster booking. Email/Username* samleo82510@gmail.…" at bounding box center [631, 580] width 849 height 958
click at [281, 410] on button "Sign In" at bounding box center [244, 414] width 74 height 28
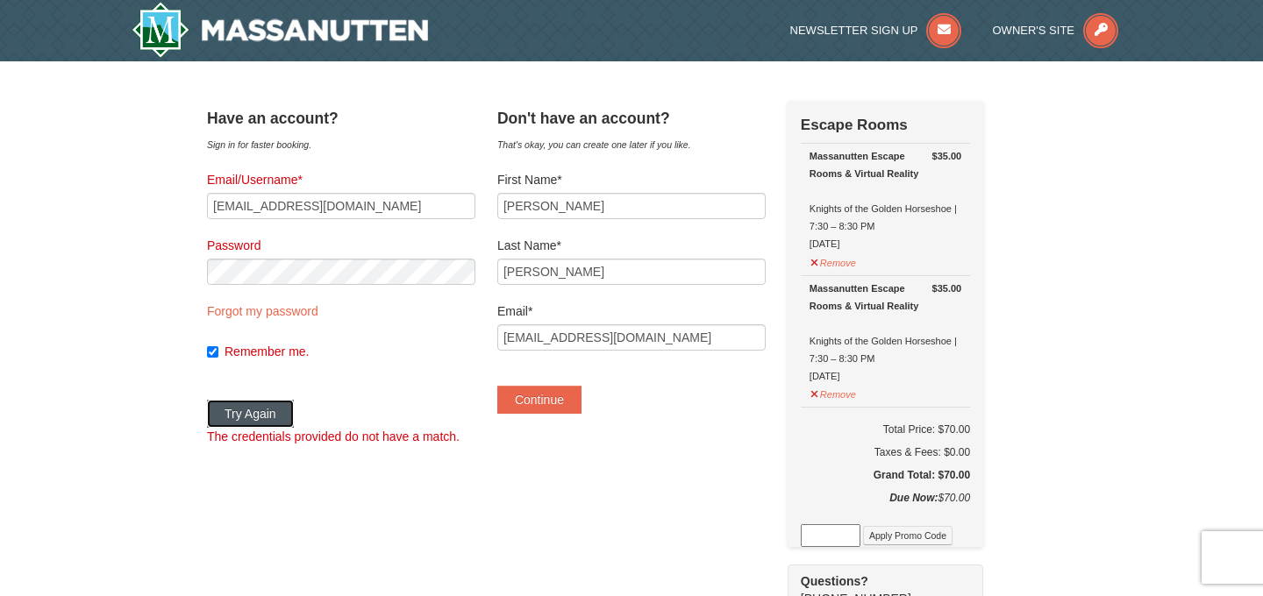
click at [293, 413] on button "Try Again" at bounding box center [250, 414] width 87 height 28
click at [560, 395] on button "Continue" at bounding box center [539, 400] width 84 height 28
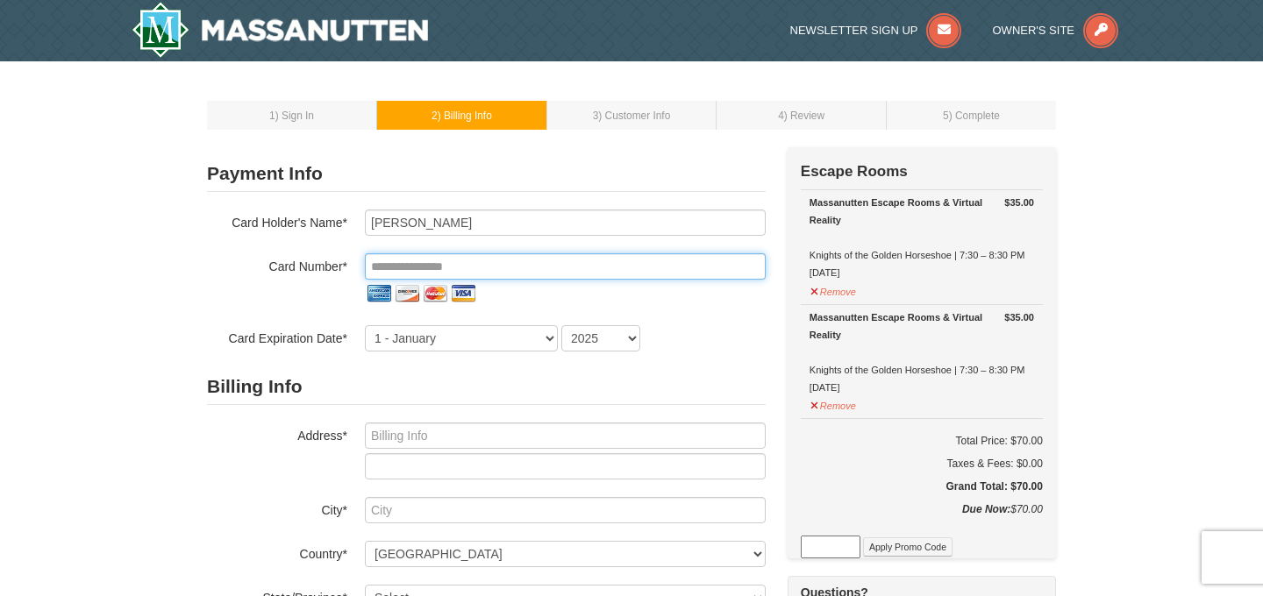
click at [490, 253] on input "tel" at bounding box center [565, 266] width 401 height 26
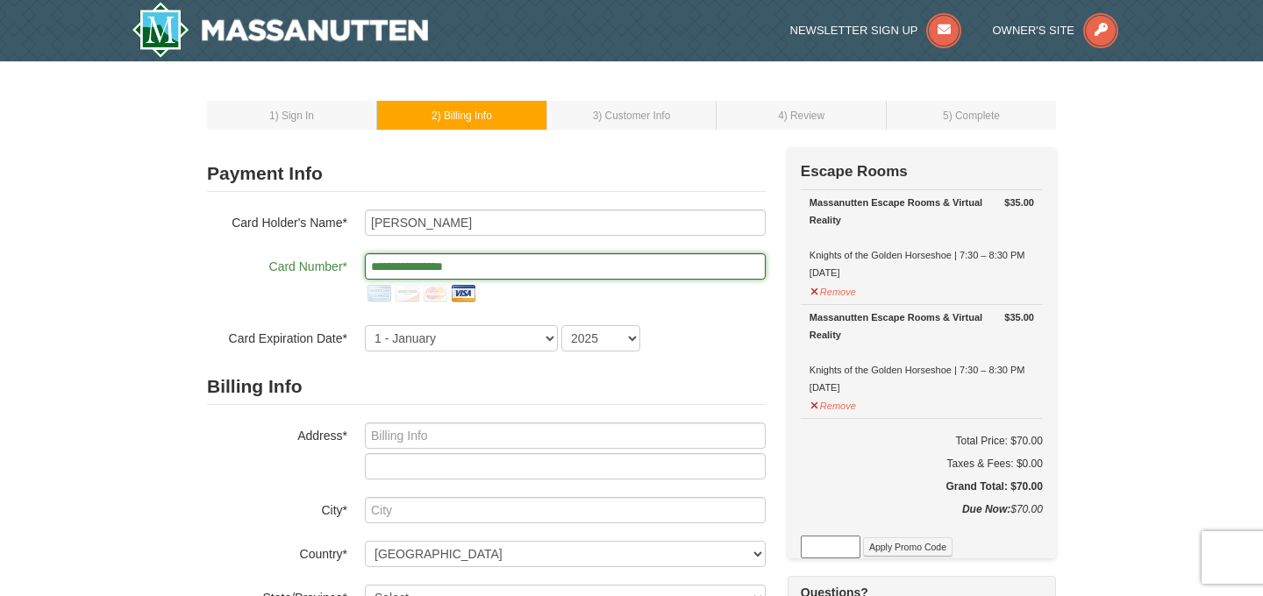
type input "**********"
click at [455, 330] on select "1 - [DATE] - [DATE] - [DATE] - [DATE] - [DATE] - [DATE] - [DATE] - [DATE] - [DA…" at bounding box center [461, 338] width 193 height 26
click at [572, 332] on select "2025 2026 2027 2028 2029 2030 2031 2032 2033 2034" at bounding box center [600, 338] width 79 height 26
select select "2028"
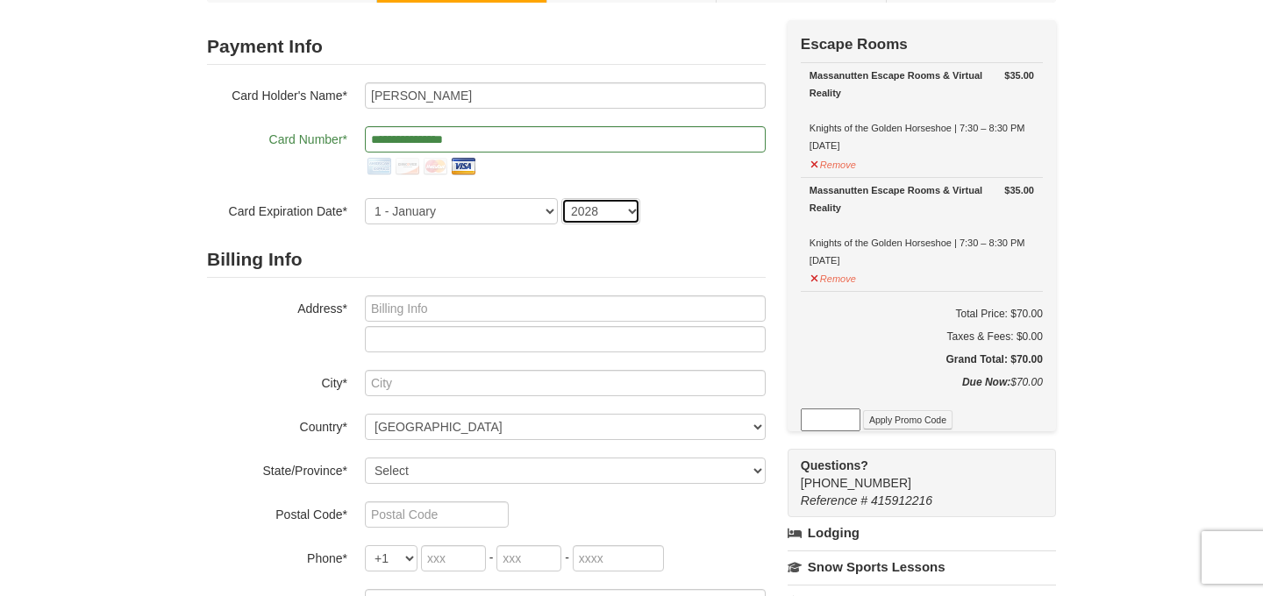
scroll to position [128, 0]
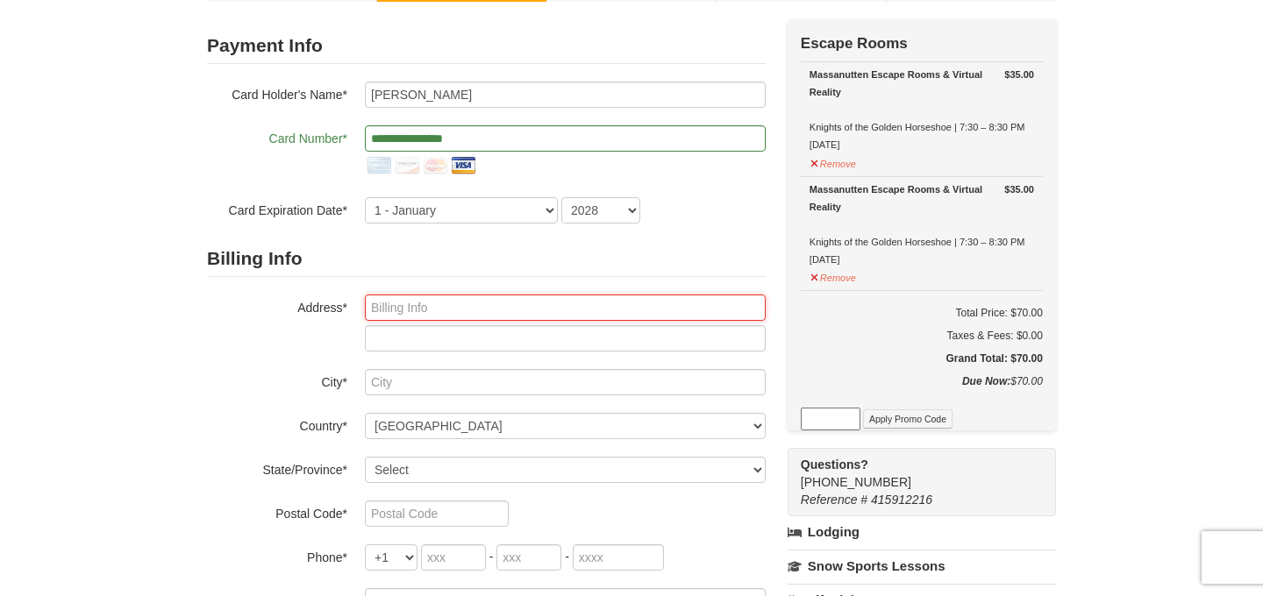
click at [502, 315] on input "text" at bounding box center [565, 308] width 401 height 26
type input "2506 Dean Drive"
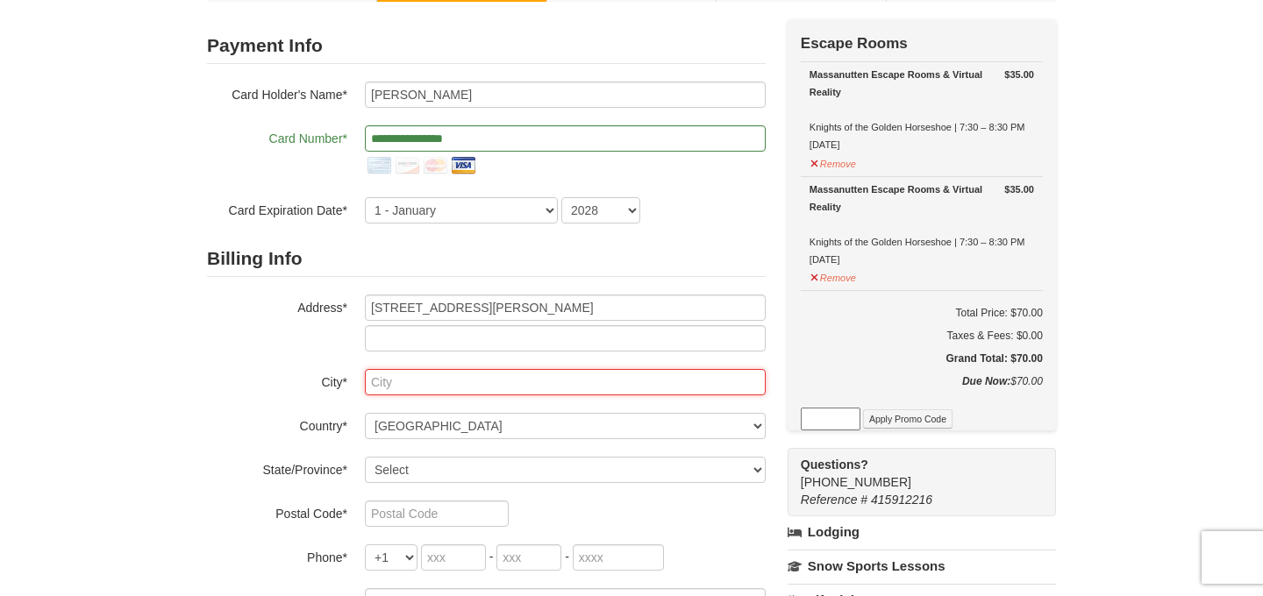
type input "Wilmington"
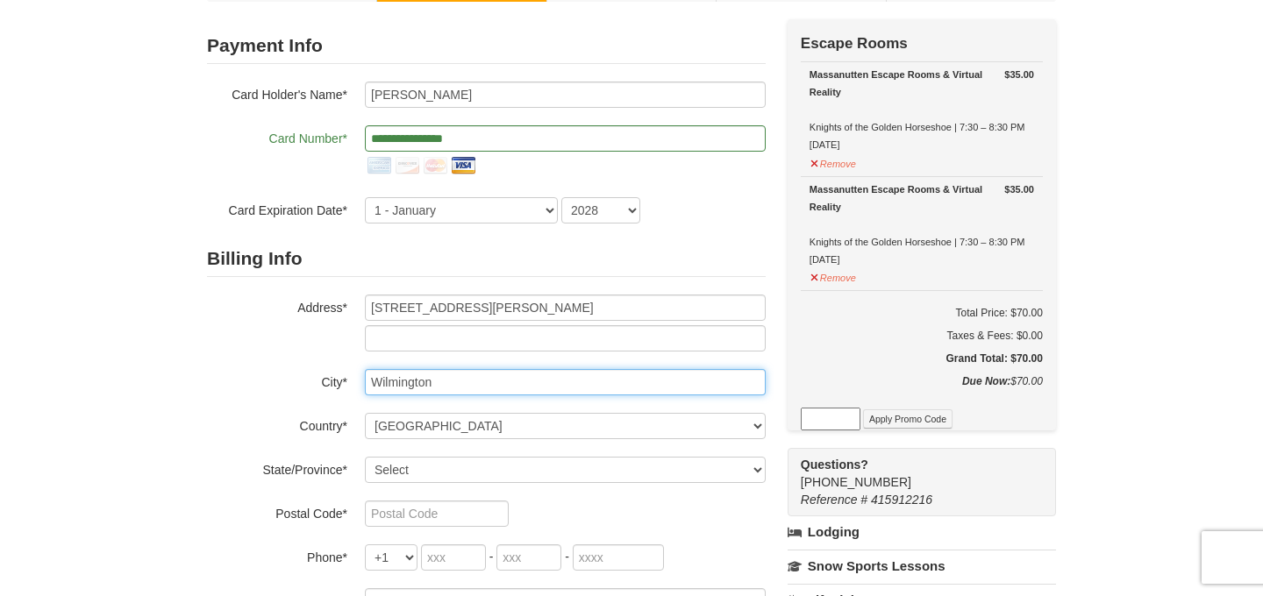
select select "DE"
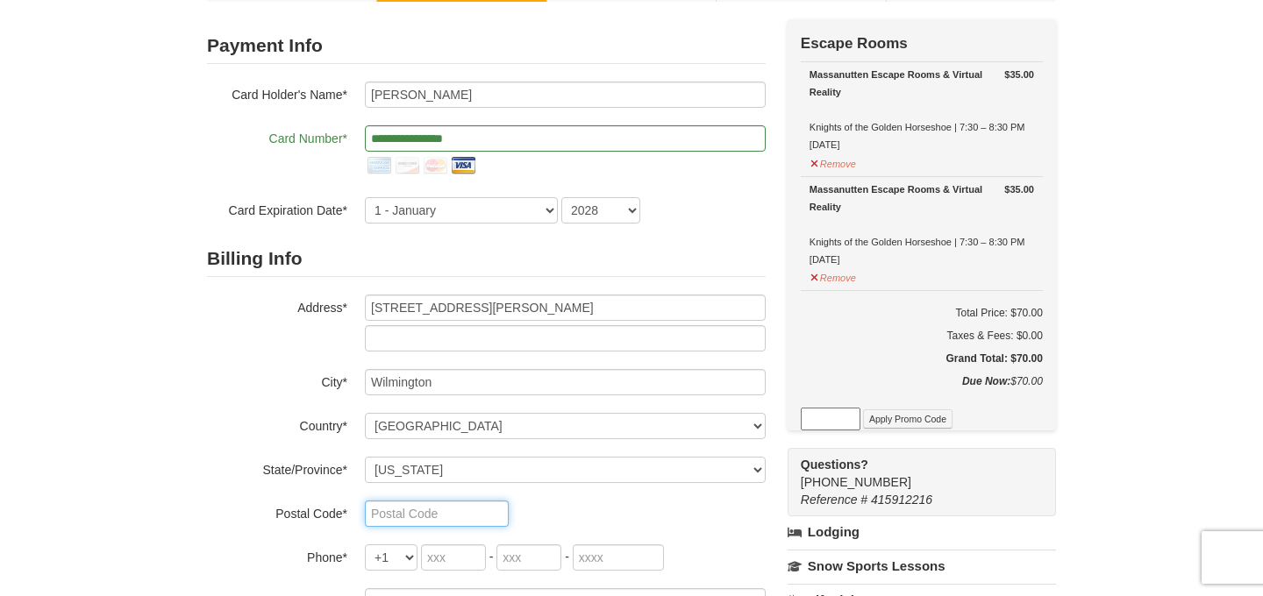
type input "19808"
type input "302"
type input "540"
type input "4167"
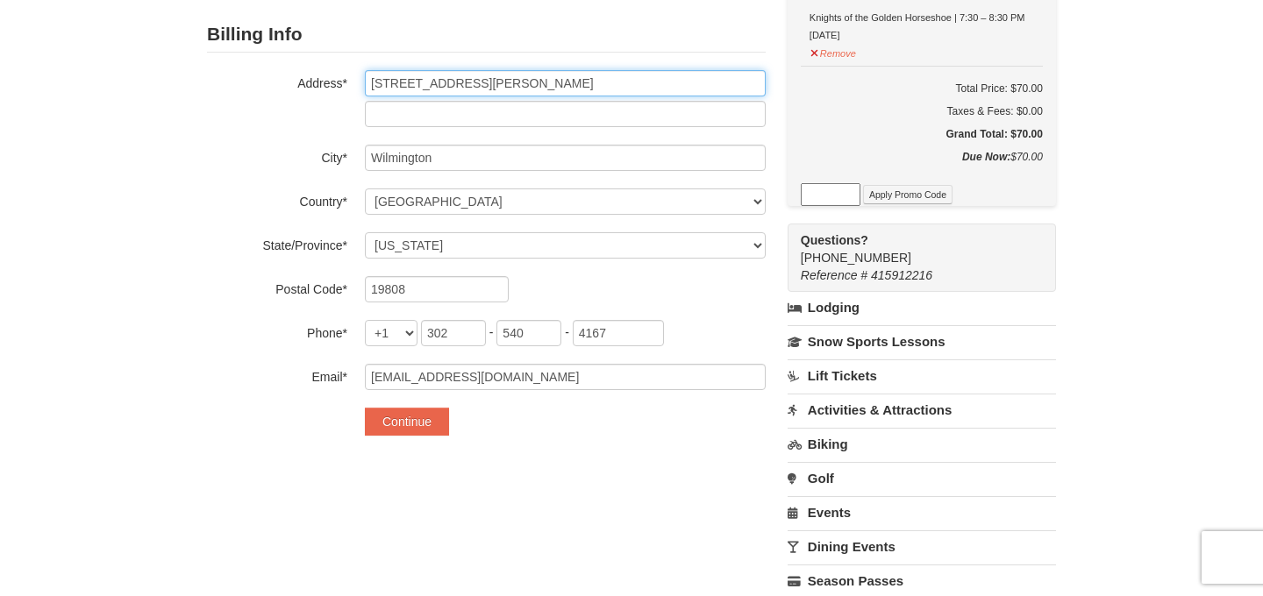
scroll to position [354, 0]
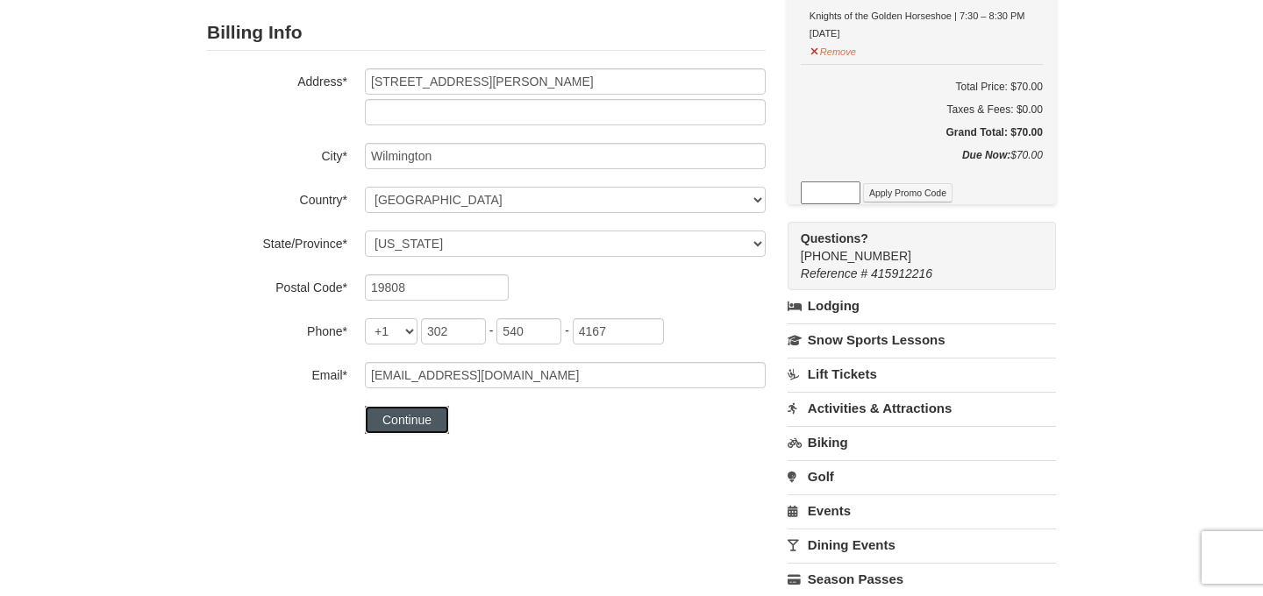
click at [428, 417] on button "Continue" at bounding box center [407, 420] width 84 height 28
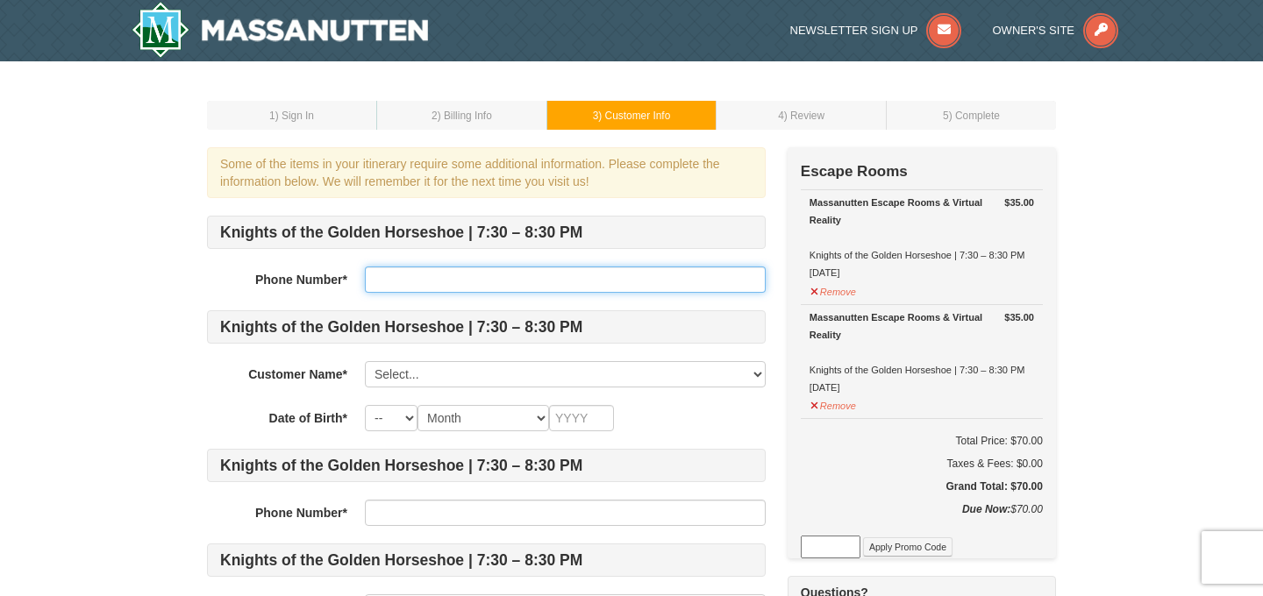
click at [488, 283] on input "text" at bounding box center [565, 280] width 401 height 26
type input "3025404167"
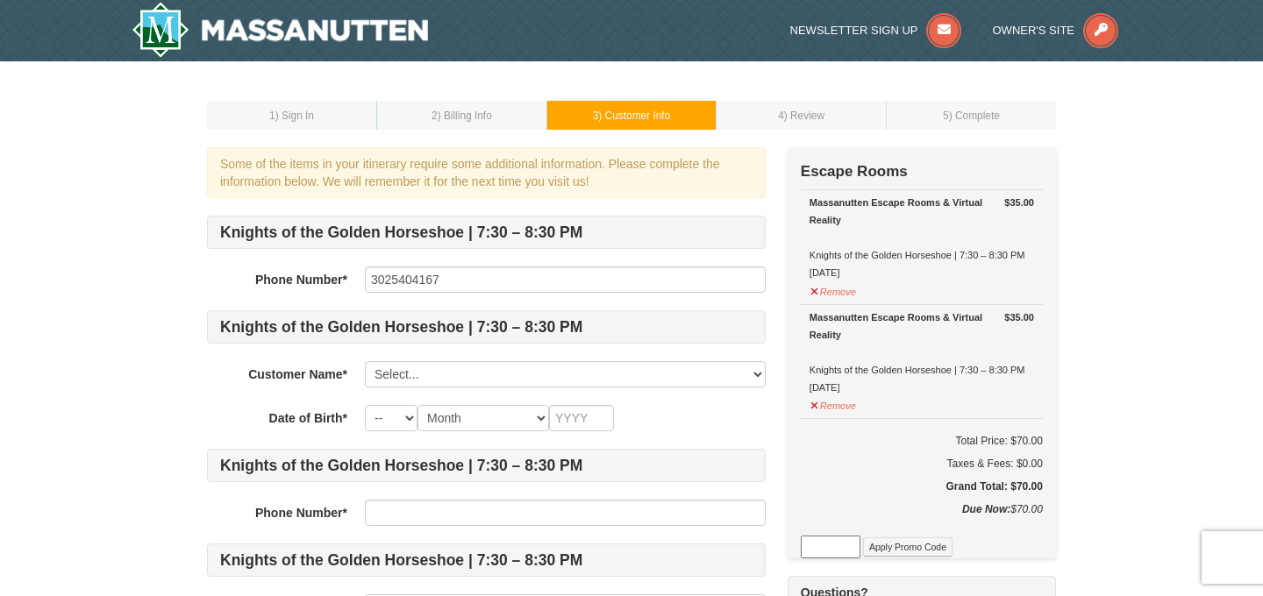
select select "28233947"
click at [401, 418] on select "-- 01 02 03 04 05 06 07 08 09 10 11 12 13 14 15 16 17 18 19 20 21 22 23 24 25 2…" at bounding box center [391, 418] width 53 height 26
select select "07"
click at [474, 410] on select "Month January February March April May June July August September October Novem…" at bounding box center [483, 418] width 132 height 26
select select "07"
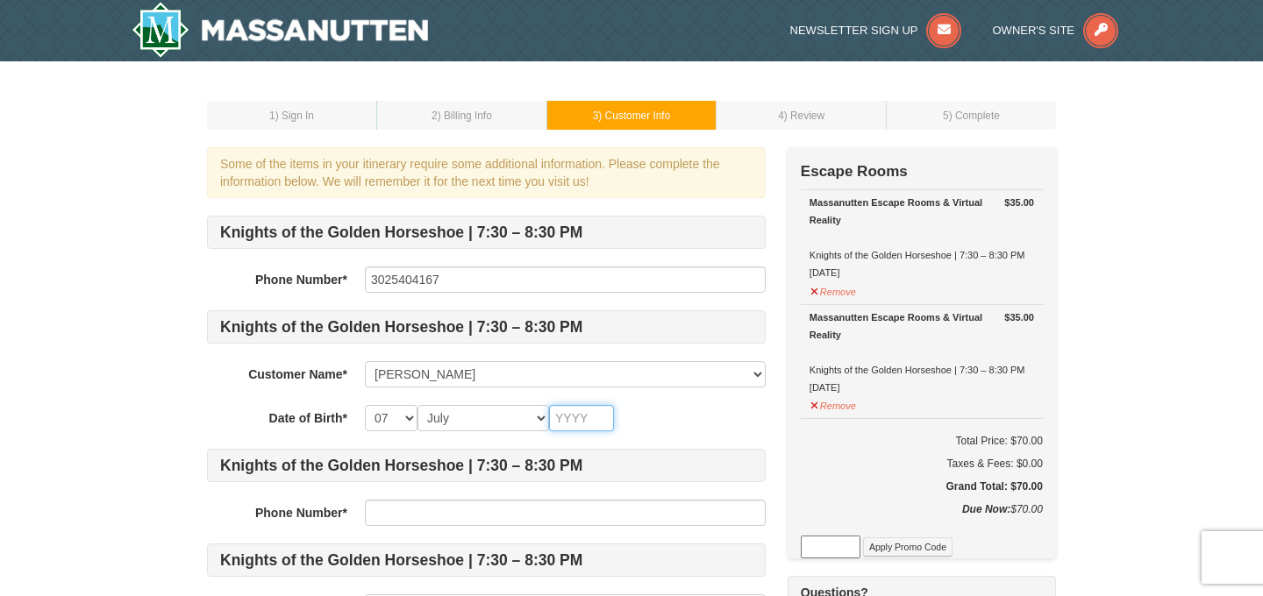
click at [565, 423] on input "text" at bounding box center [581, 418] width 65 height 26
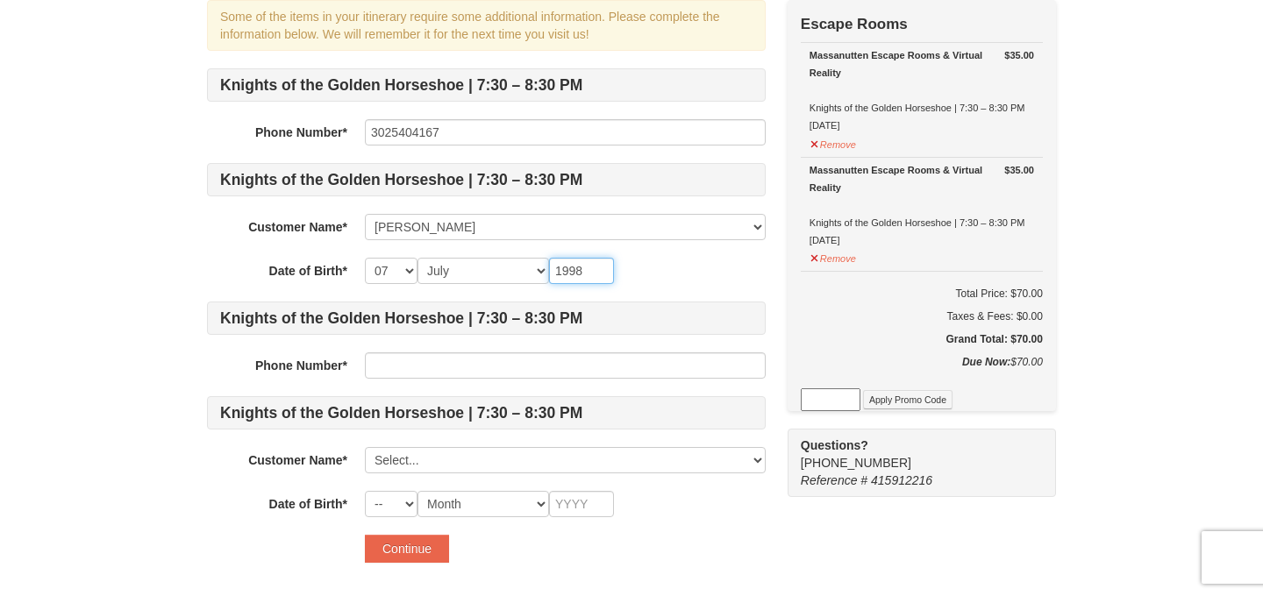
scroll to position [190, 0]
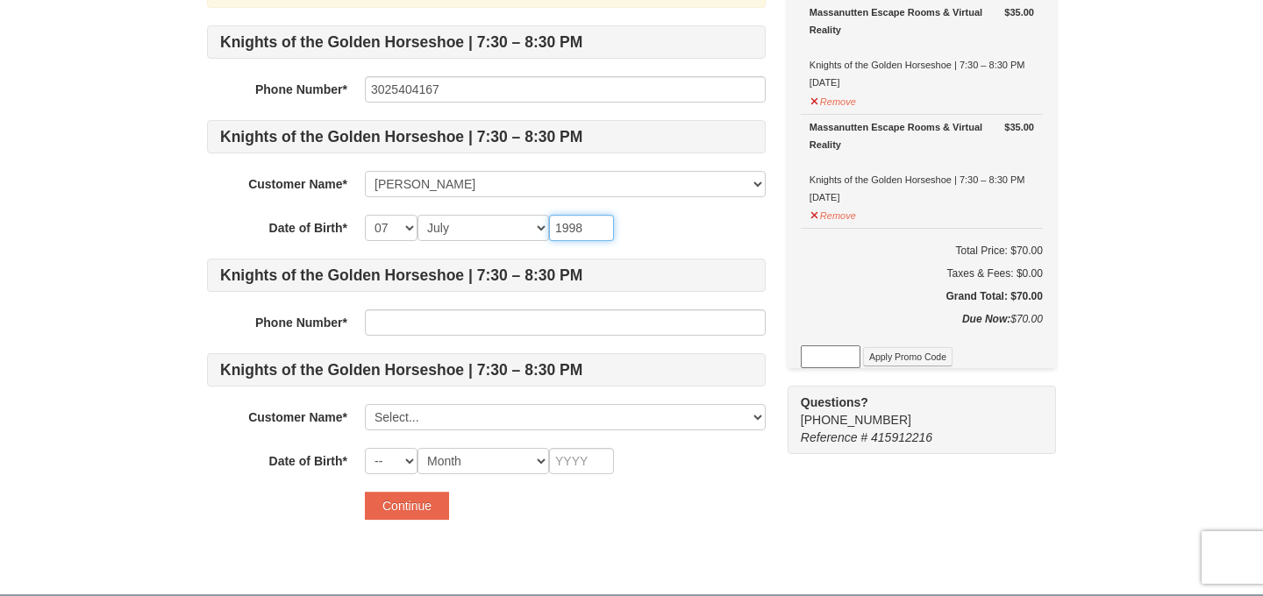
type input "1998"
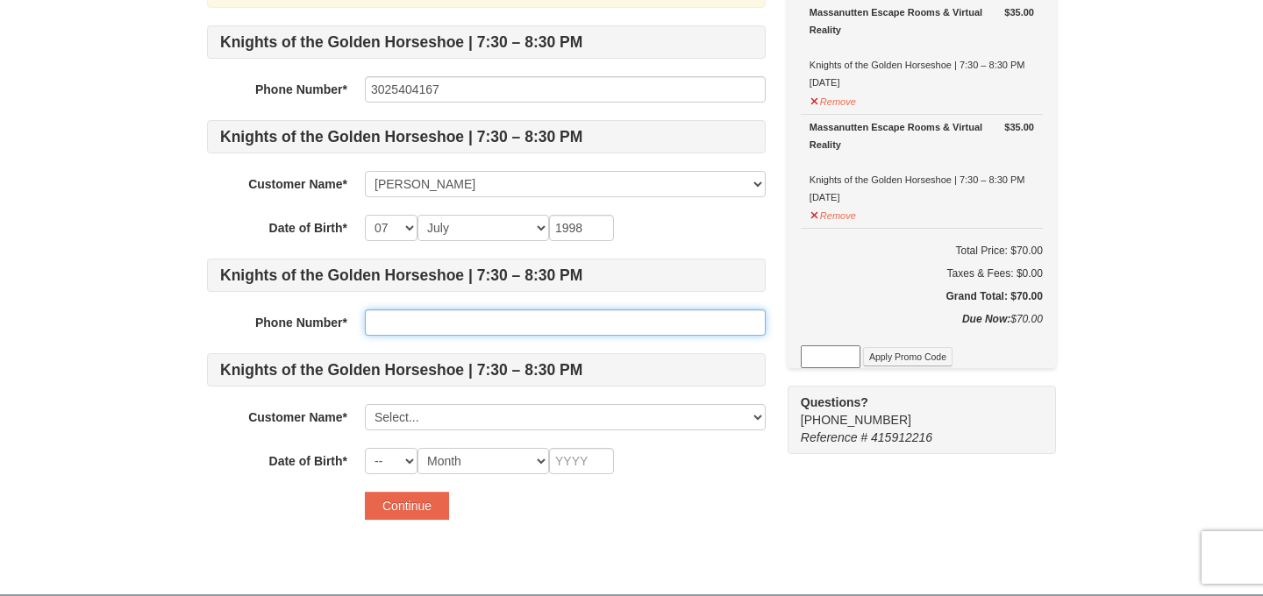
click at [510, 323] on input "text" at bounding box center [565, 323] width 401 height 26
type input "3024633444"
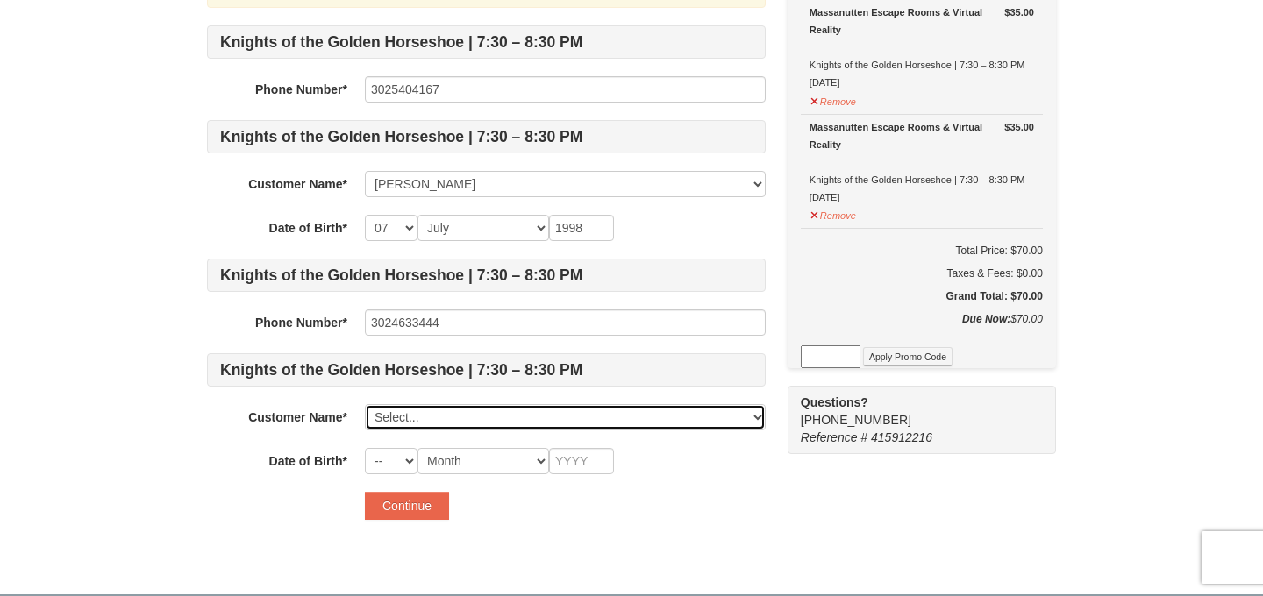
click at [477, 420] on select "Select... Samuel Leo Add New..." at bounding box center [565, 417] width 401 height 26
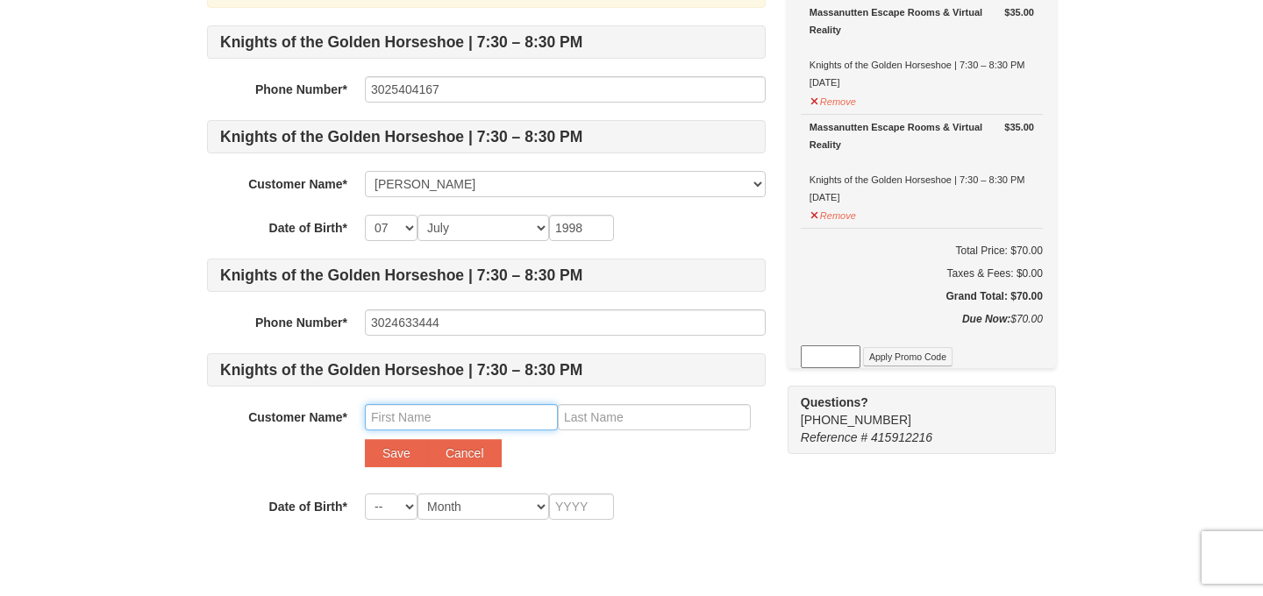
click at [469, 412] on input "text" at bounding box center [461, 417] width 193 height 26
type input "Madison"
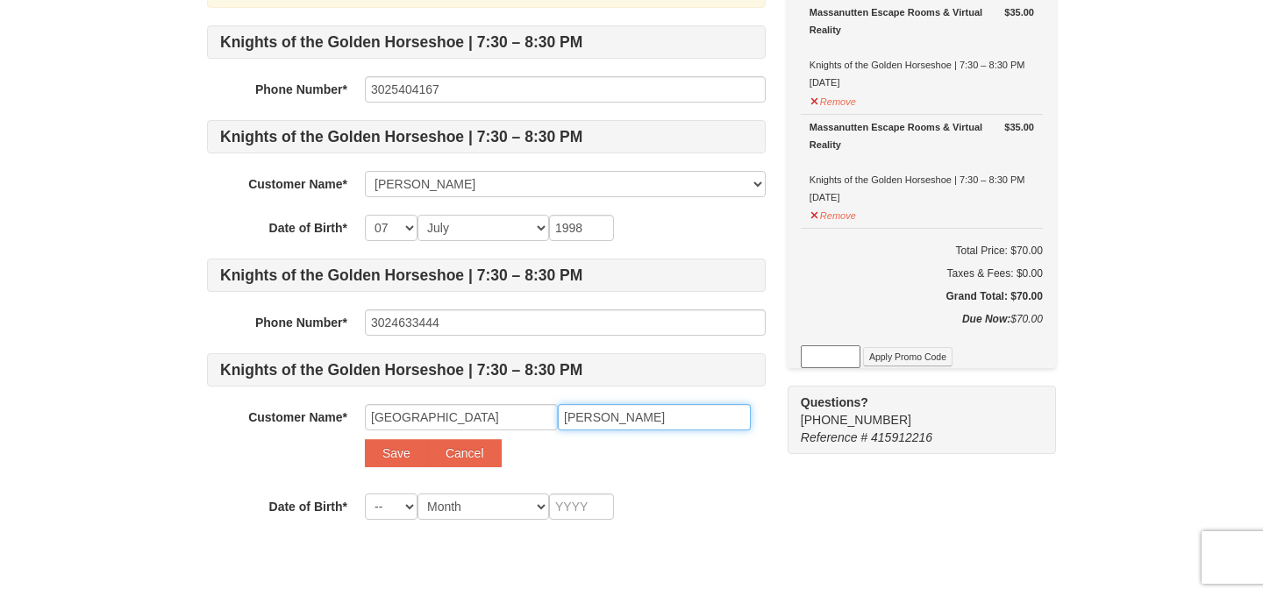
type input "Wheatley"
click at [401, 507] on select "-- 01 02 03 04 05 06 07 08 09 10 11 12 13 14 15 16 17 18 19 20 21 22 23 24 25 2…" at bounding box center [391, 507] width 53 height 26
click at [400, 507] on select "-- 01 02 03 04 05 06 07 08 09 10 11 12 13 14 15 16 17 18 19 20 21 22 23 24 25 2…" at bounding box center [391, 507] width 53 height 26
select select "27"
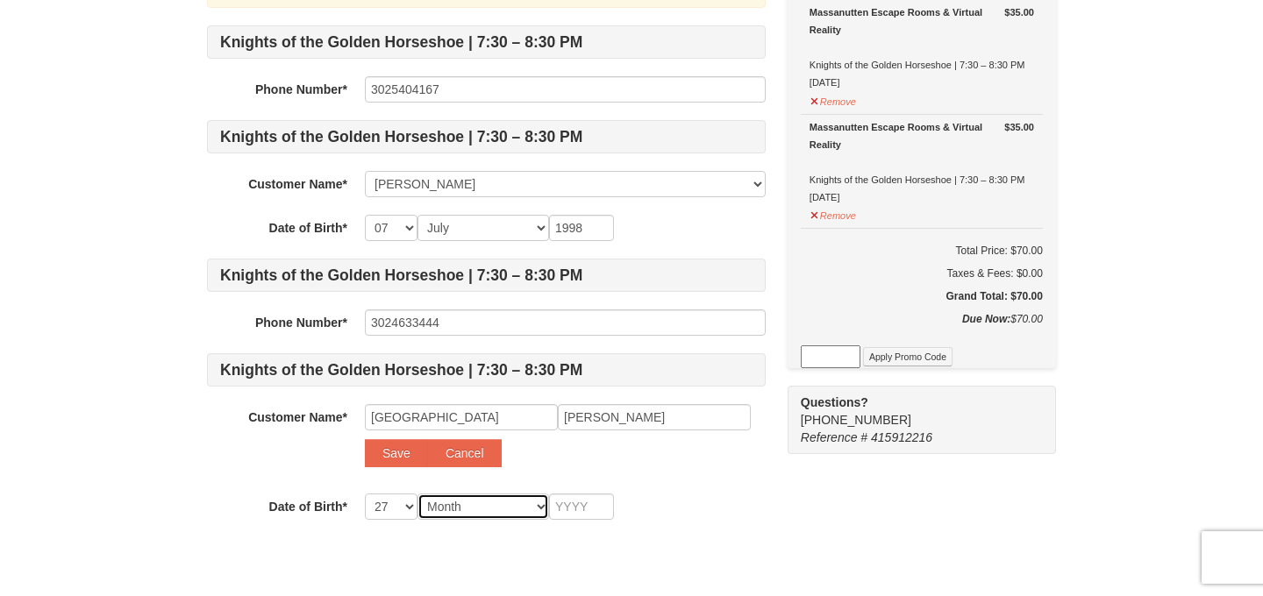
click at [451, 502] on select "Month January February March April May June July August September October Novem…" at bounding box center [483, 507] width 132 height 26
select select "02"
click at [574, 508] on input "text" at bounding box center [581, 507] width 65 height 26
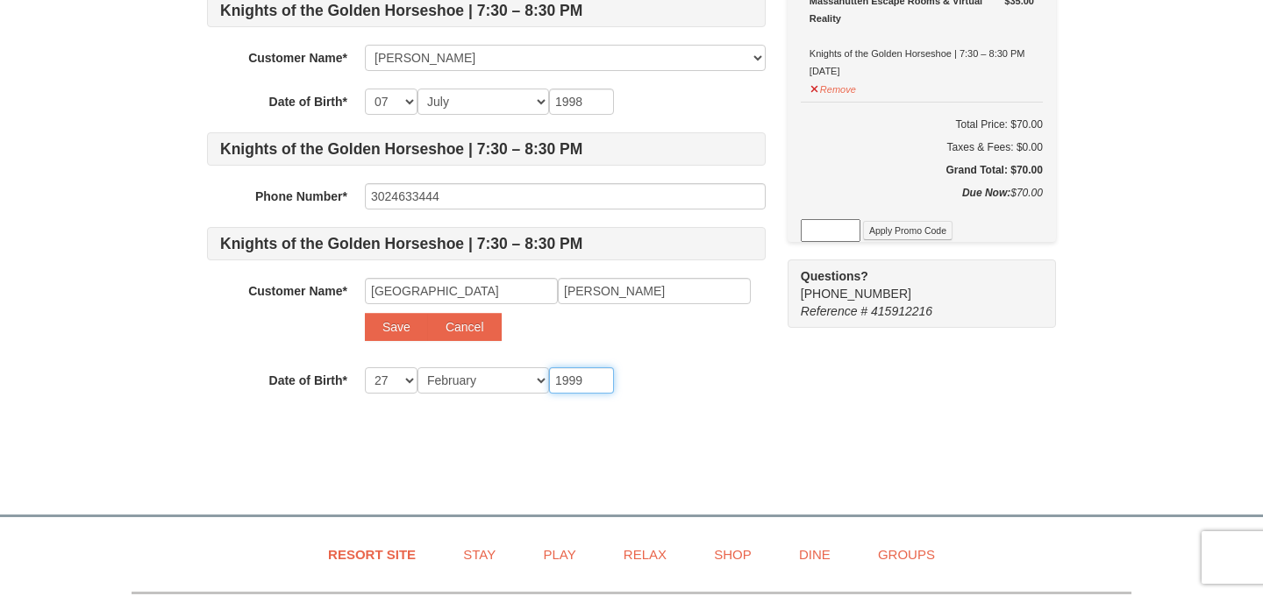
scroll to position [311, 0]
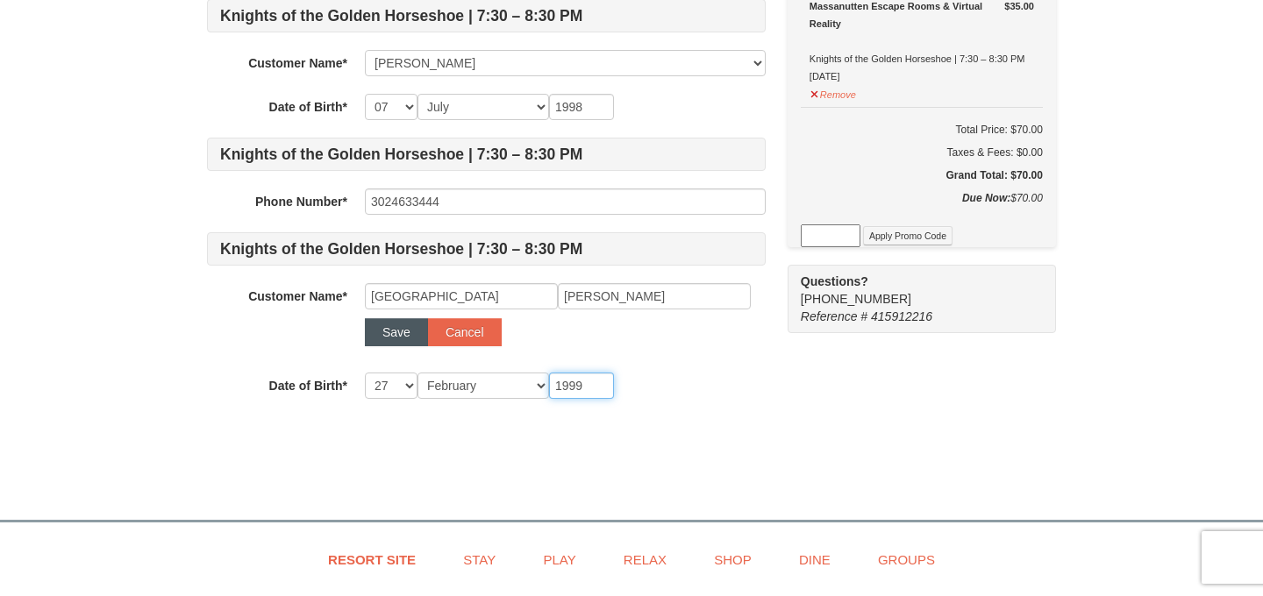
type input "1999"
click at [410, 335] on button "Save" at bounding box center [396, 332] width 63 height 28
select select
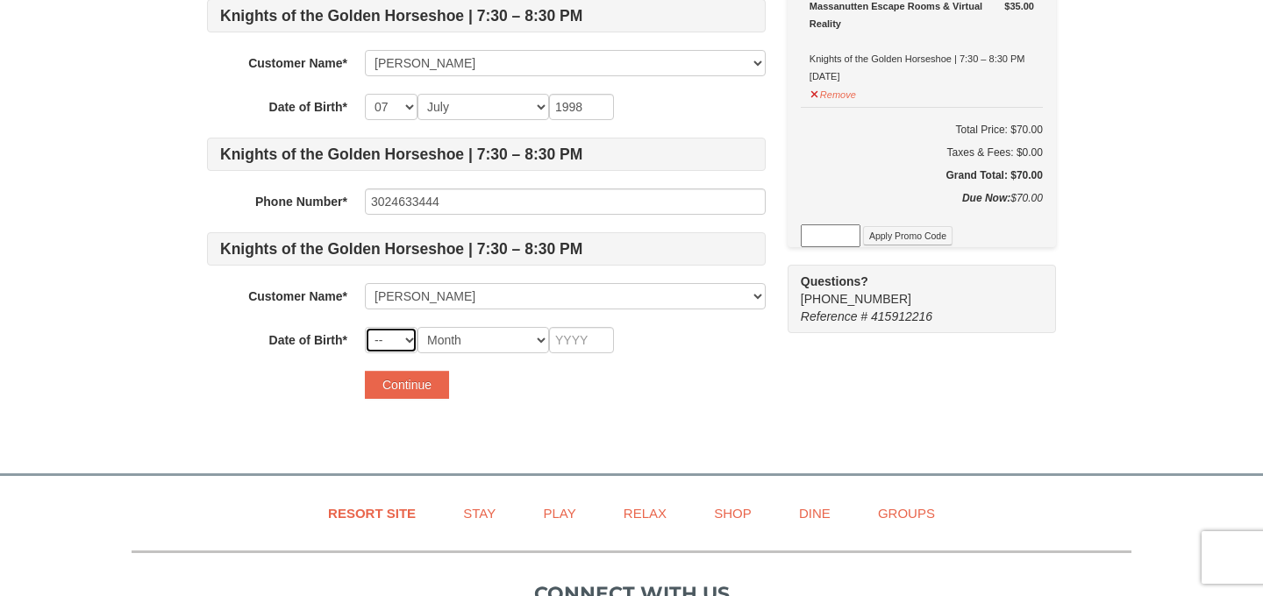
click at [406, 336] on select "-- 01 02 03 04 05 06 07 08 09 10 11 12 13 14 15 16 17 18 19 20 21 22 23 24 25 2…" at bounding box center [391, 340] width 53 height 26
select select "27"
click at [471, 336] on select "Month January February March April May June July August September October Novem…" at bounding box center [483, 340] width 132 height 26
select select "02"
click at [567, 346] on input "text" at bounding box center [581, 340] width 65 height 26
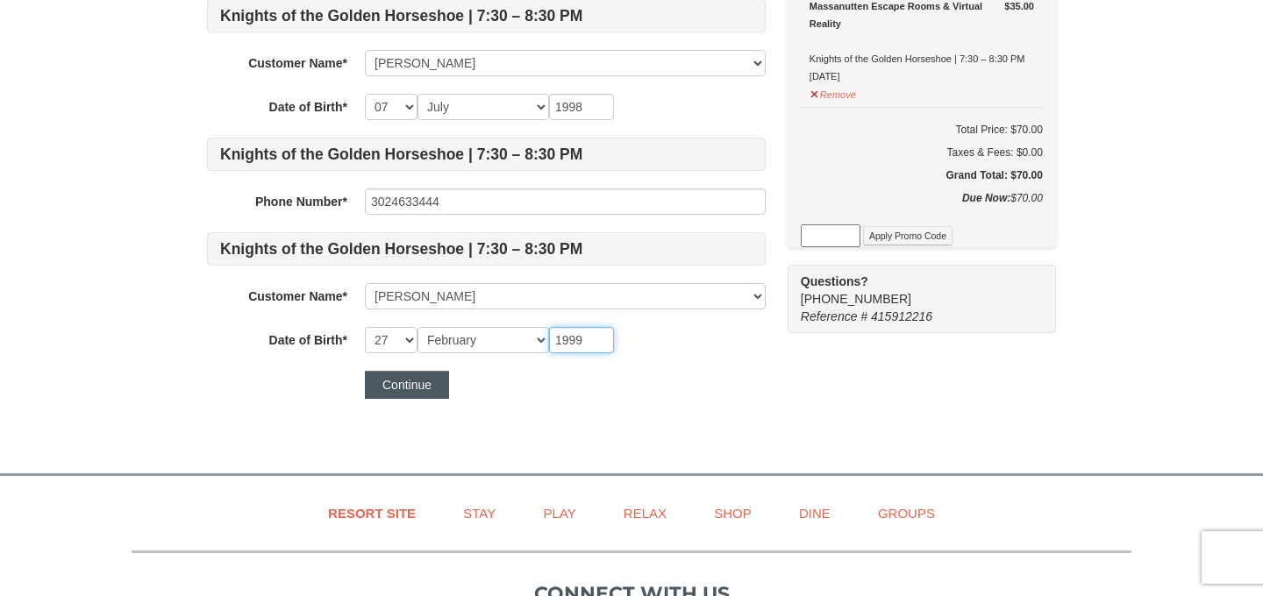
type input "1999"
click at [434, 388] on button "Continue" at bounding box center [407, 385] width 84 height 28
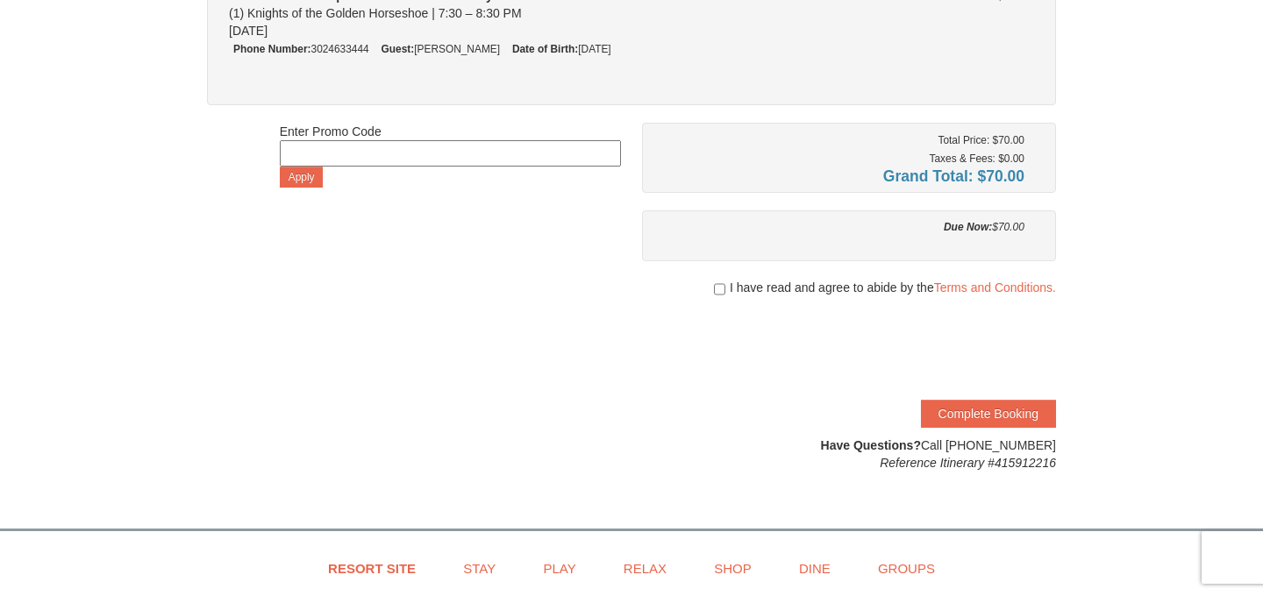
scroll to position [306, 0]
click at [722, 286] on div "I have read and agree to abide by the Terms and Conditions." at bounding box center [849, 287] width 414 height 18
click at [716, 286] on input "checkbox" at bounding box center [719, 289] width 11 height 14
checkbox input "true"
click at [955, 416] on button "Complete Booking" at bounding box center [988, 413] width 135 height 28
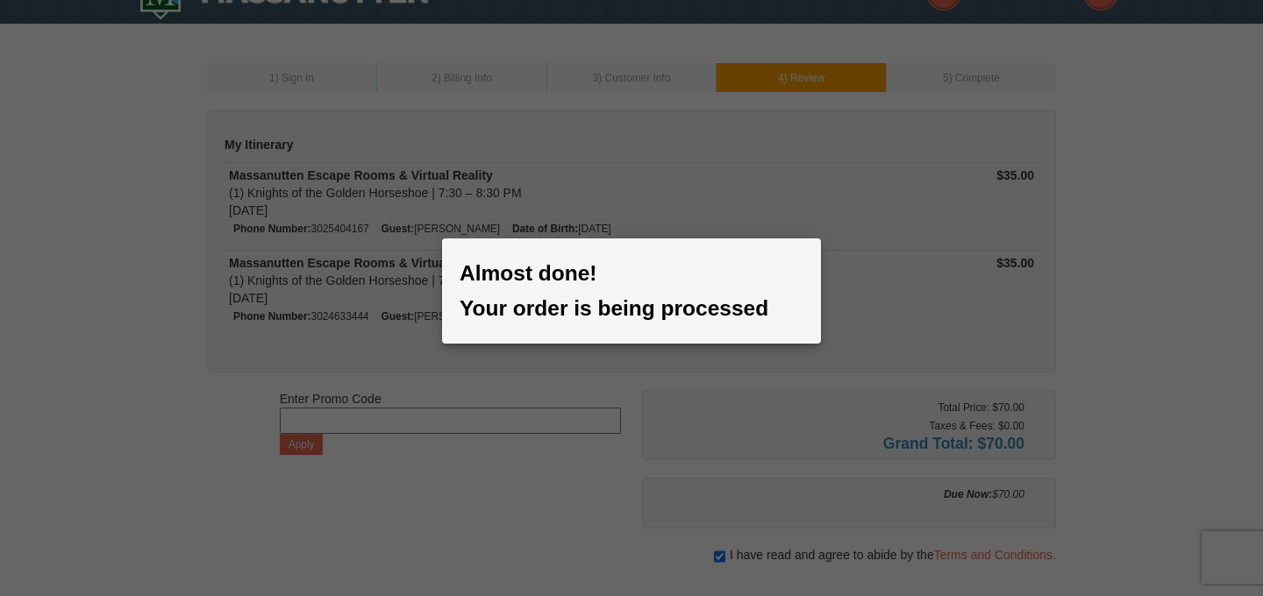
scroll to position [36, 0]
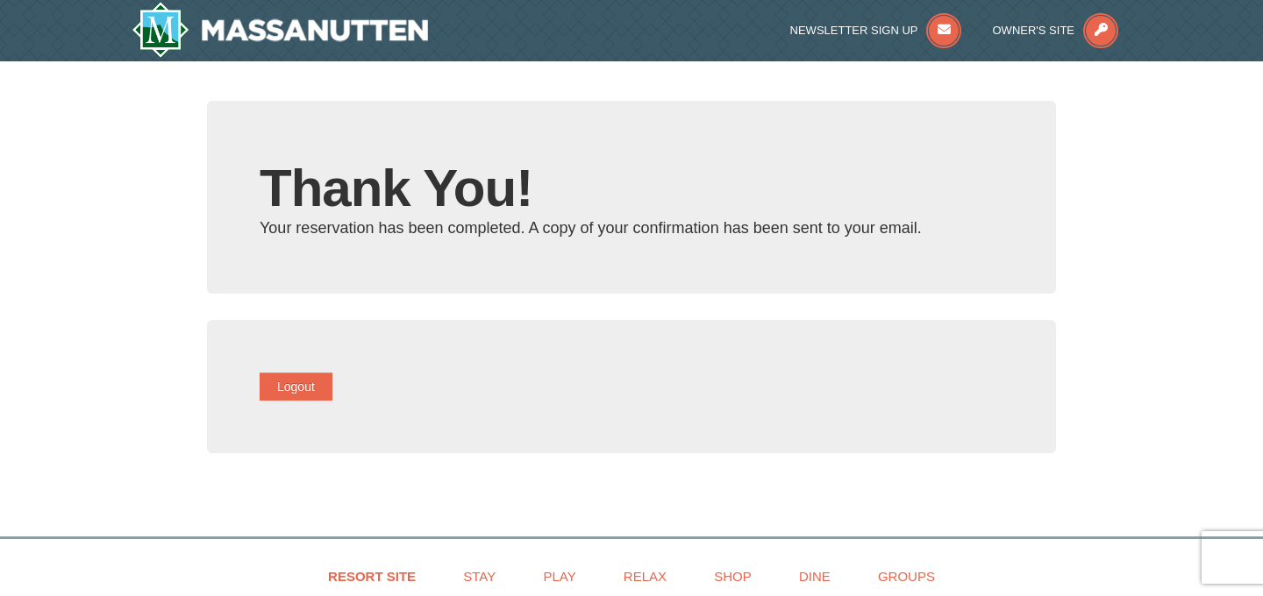
type input "samleo82510@gmail.com"
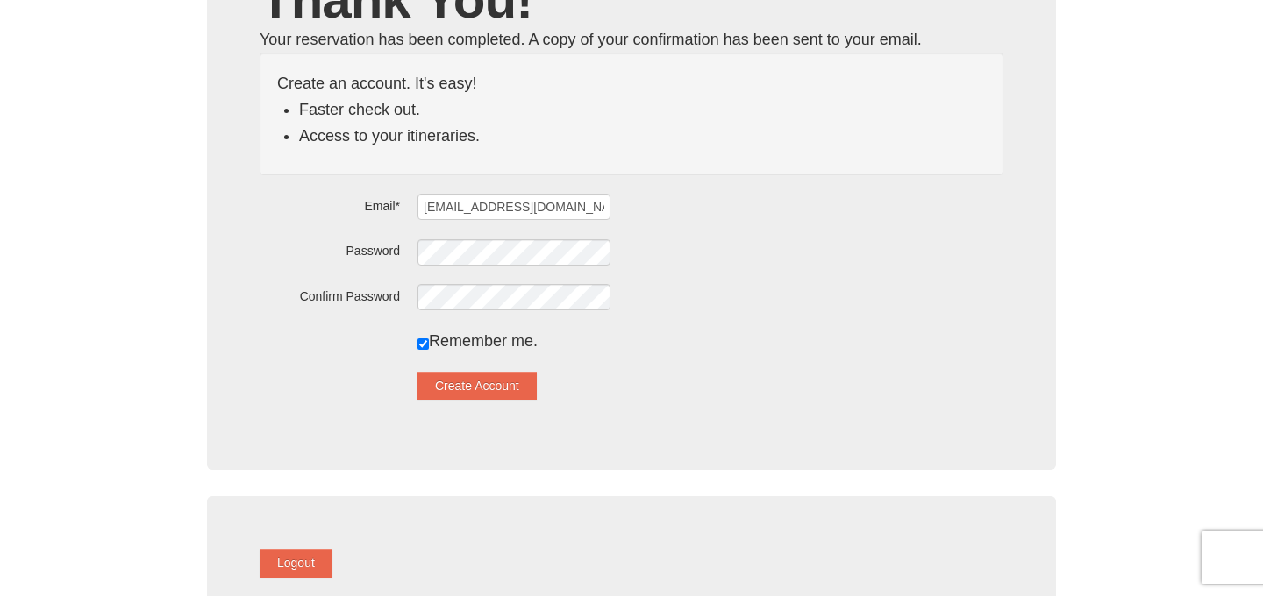
scroll to position [125, 0]
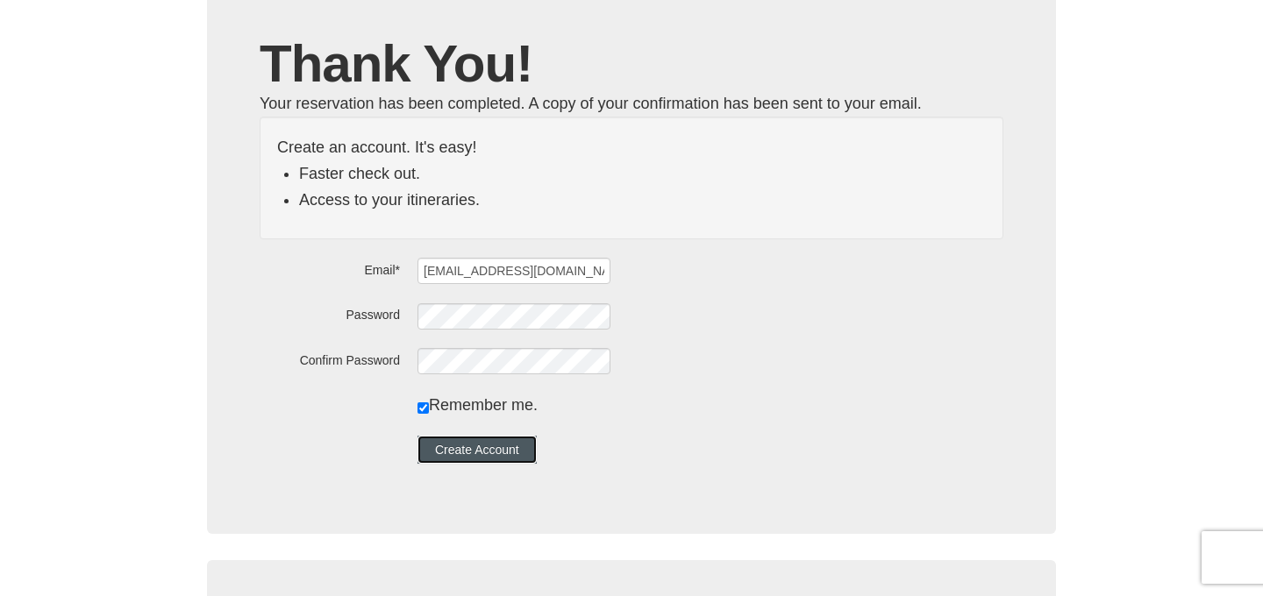
click at [524, 441] on button "Create Account" at bounding box center [476, 450] width 119 height 28
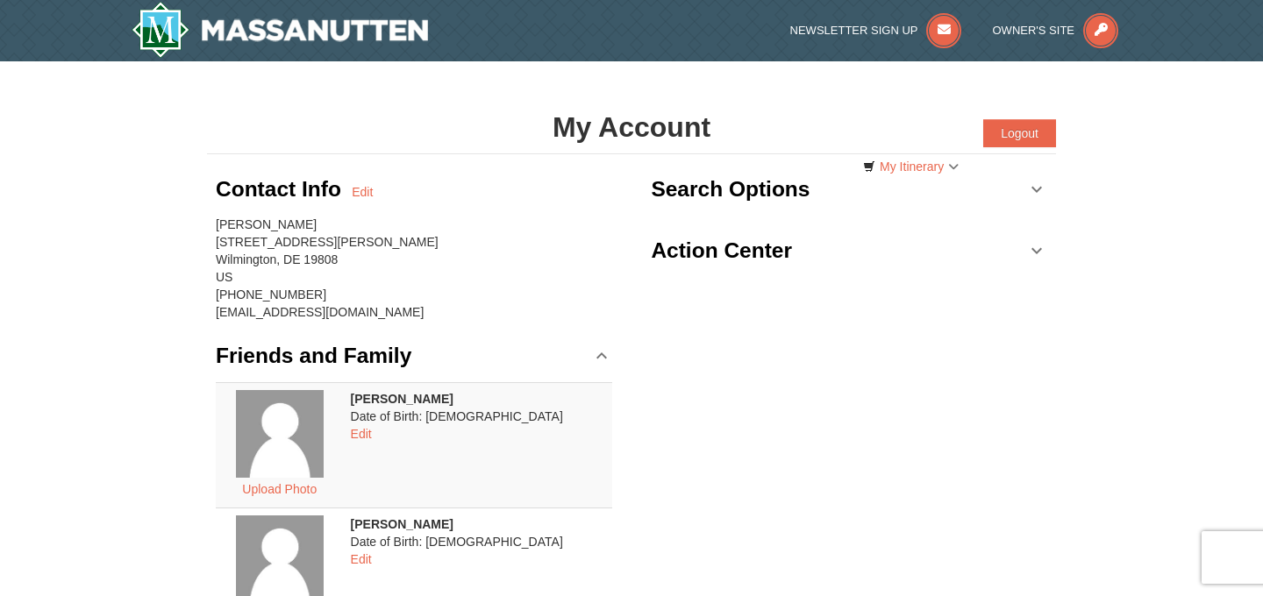
click at [780, 193] on h3 "Search Options" at bounding box center [730, 189] width 159 height 35
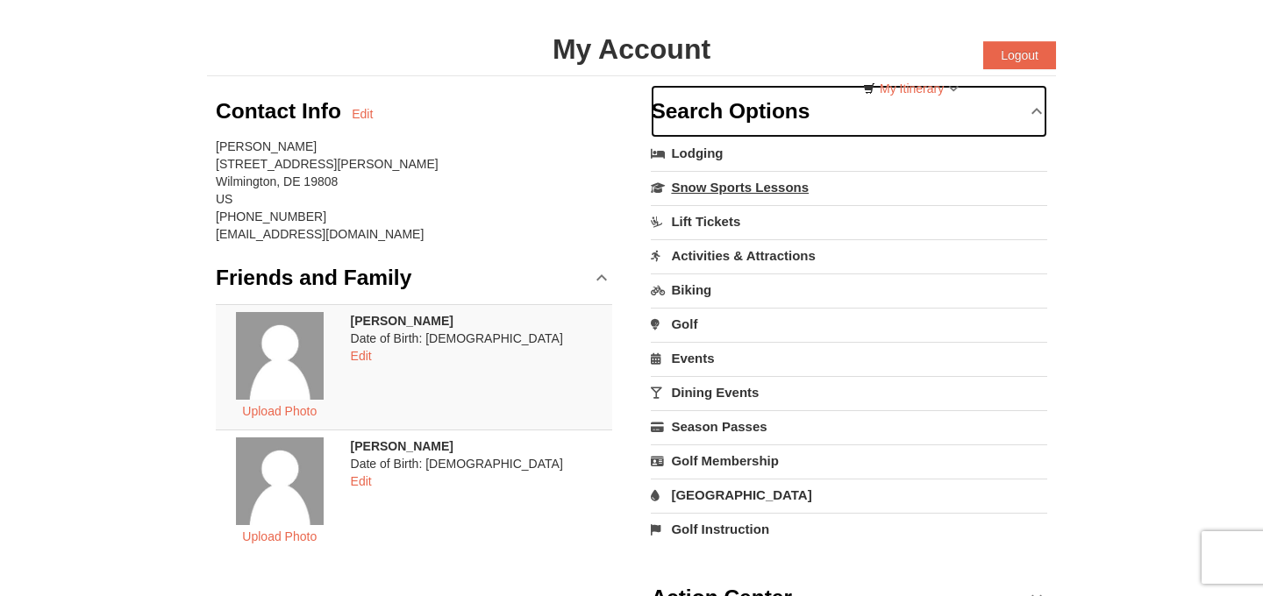
scroll to position [85, 0]
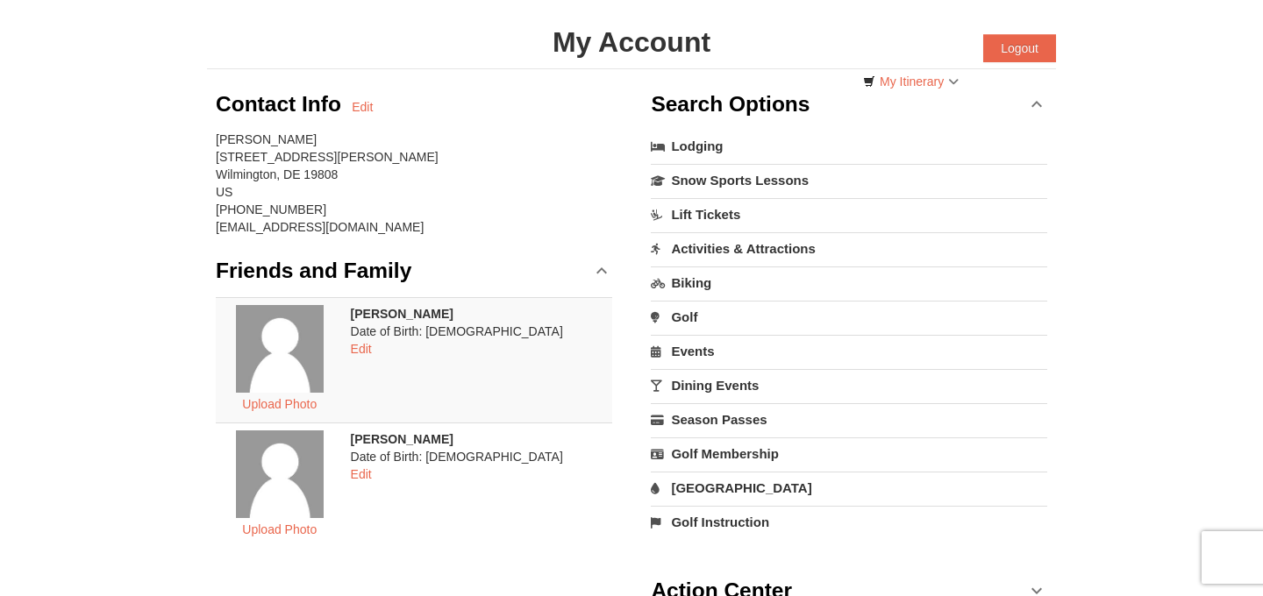
click at [686, 353] on link "Events" at bounding box center [849, 351] width 396 height 32
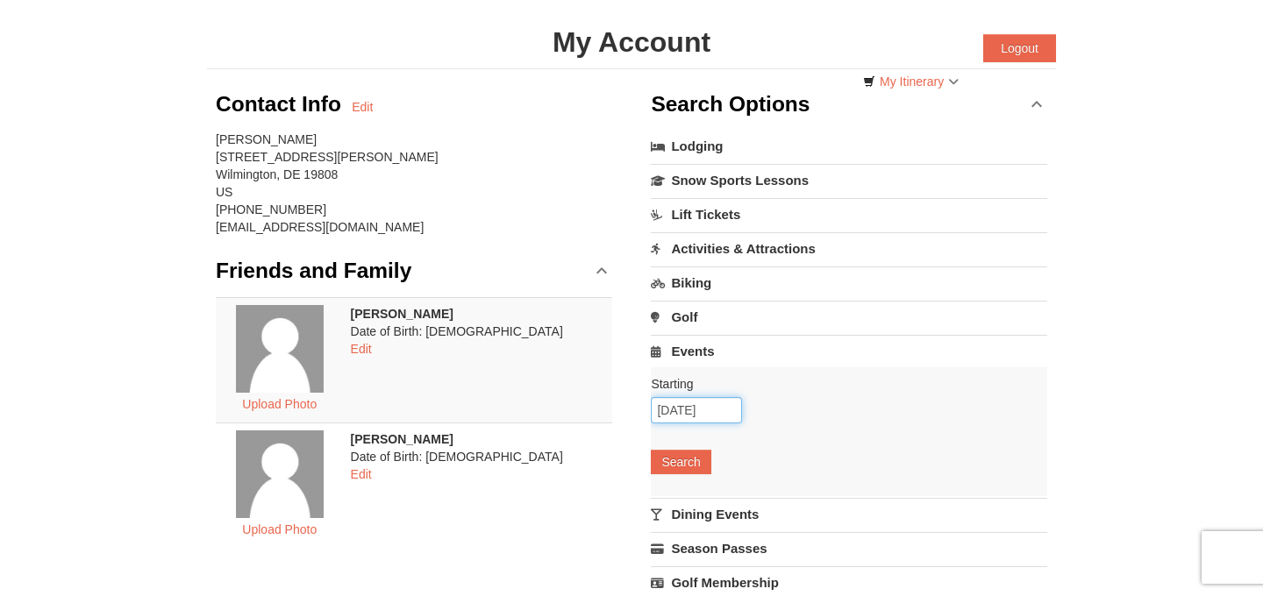
click at [697, 414] on input "09/06/2025" at bounding box center [696, 410] width 91 height 26
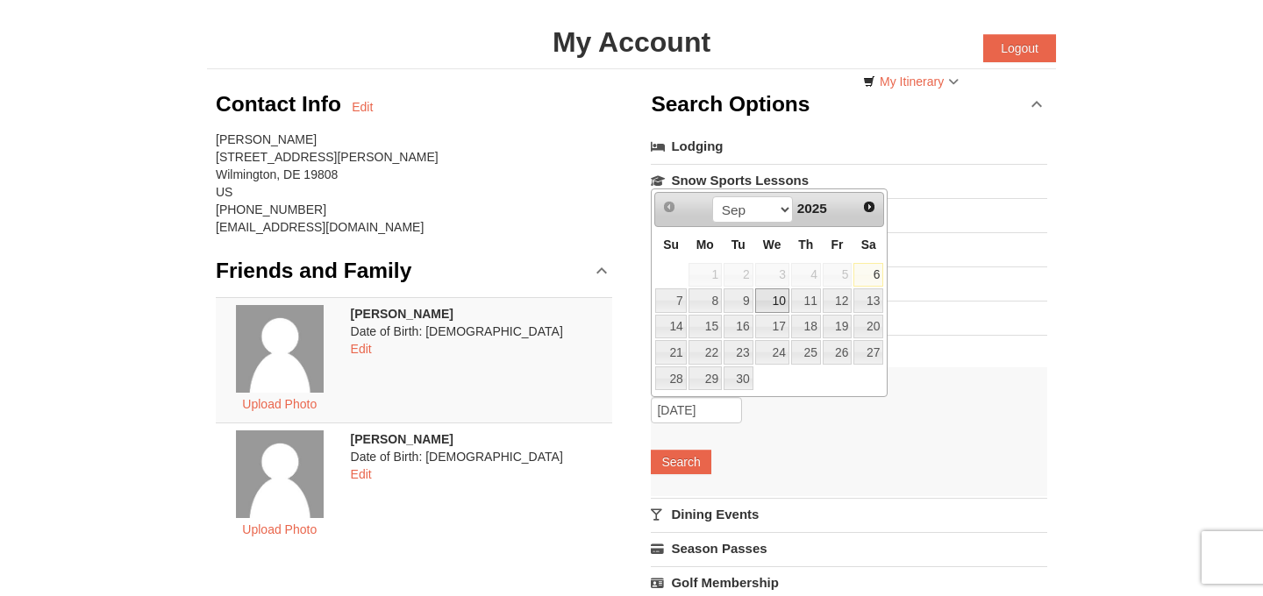
click at [782, 297] on link "10" at bounding box center [772, 301] width 34 height 25
type input "[DATE]"
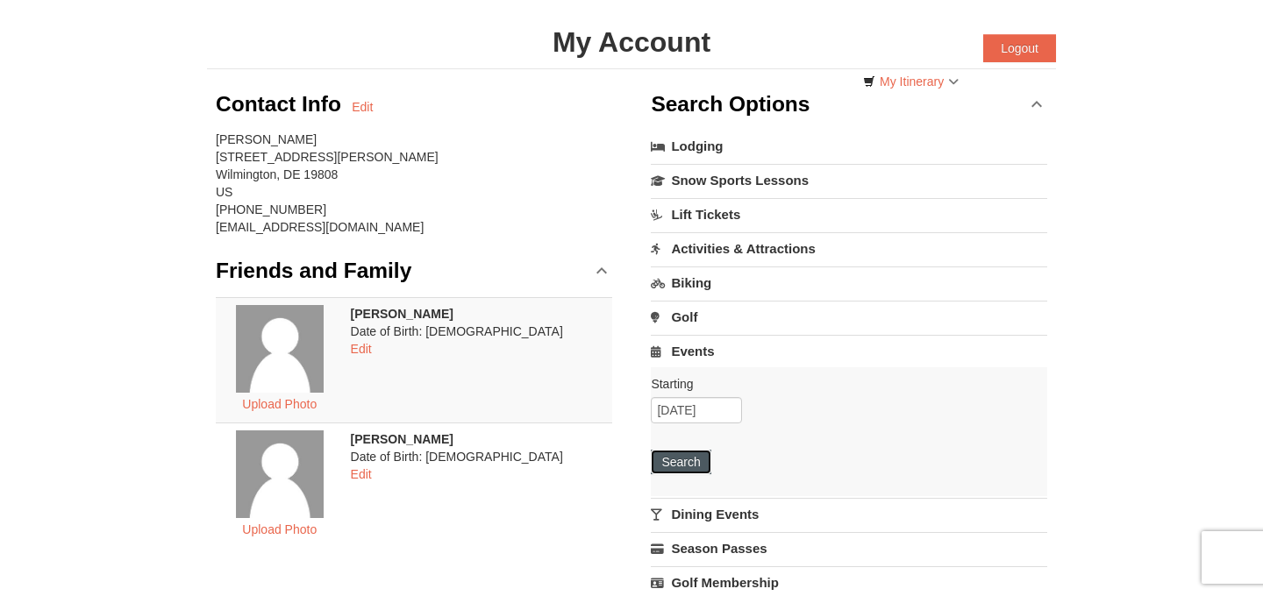
click at [684, 462] on button "Search" at bounding box center [681, 462] width 60 height 25
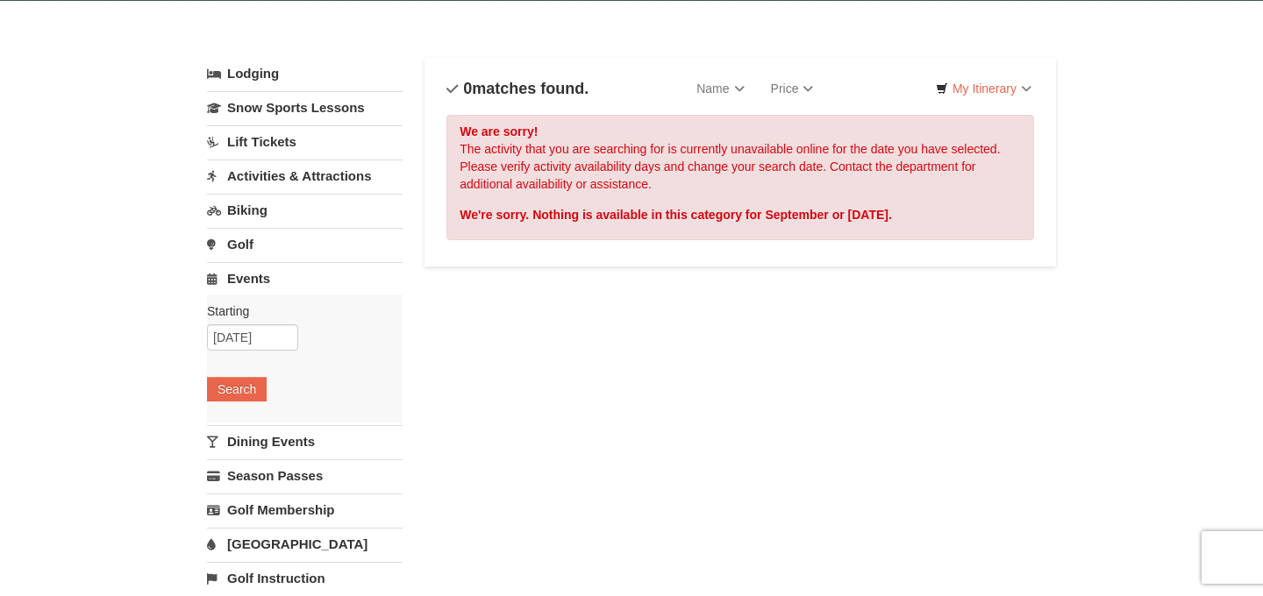
scroll to position [82, 0]
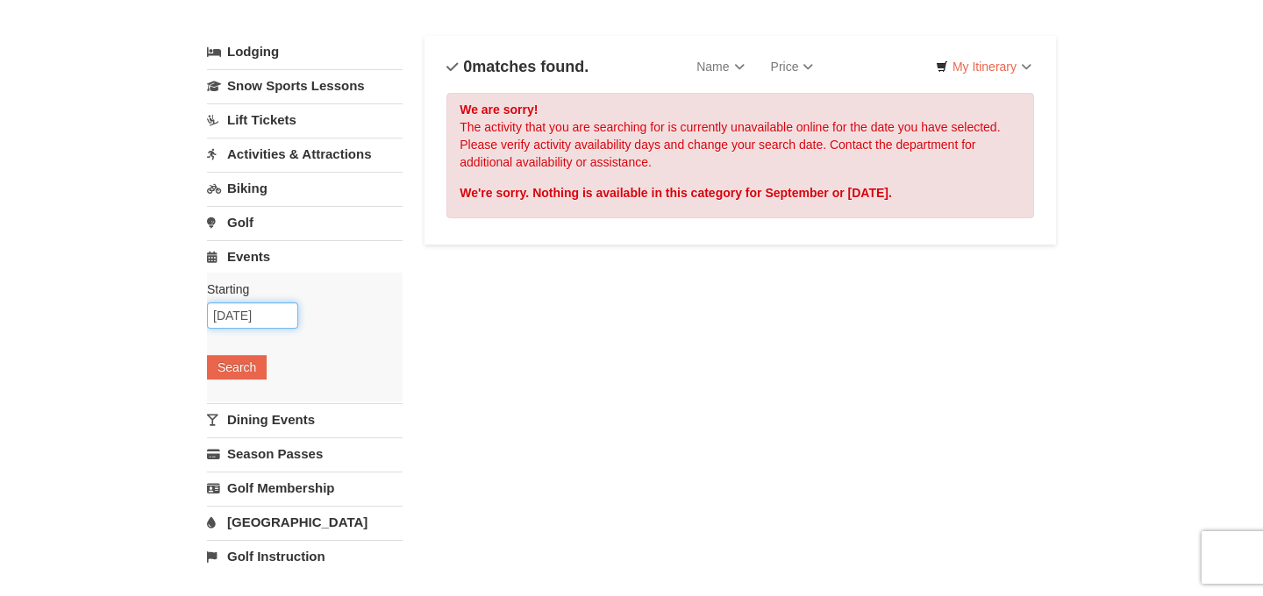
click at [291, 311] on input "09/10/2025" at bounding box center [252, 316] width 91 height 26
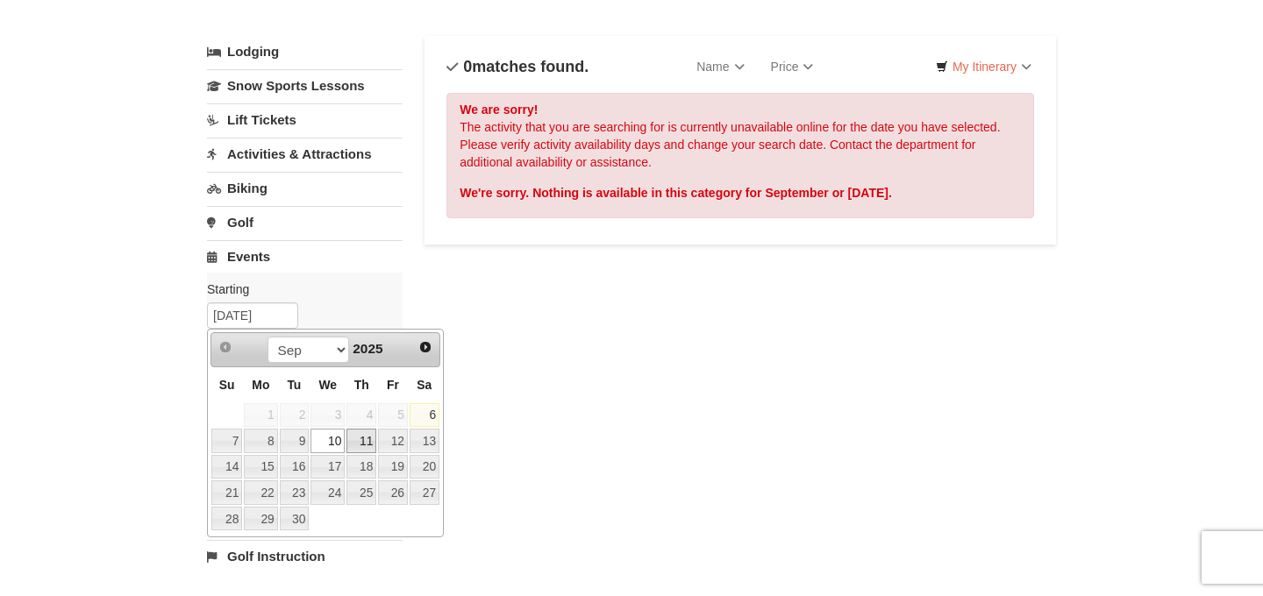
click at [365, 432] on link "11" at bounding box center [361, 441] width 30 height 25
type input "09/11/2025"
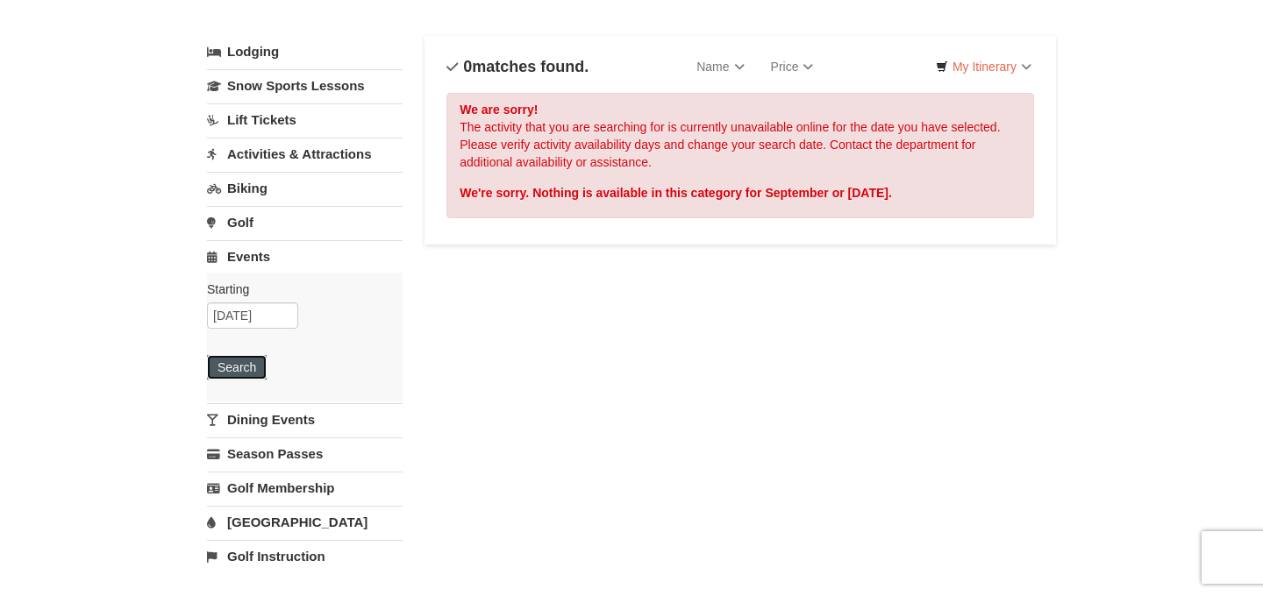
click at [258, 361] on button "Search" at bounding box center [237, 367] width 60 height 25
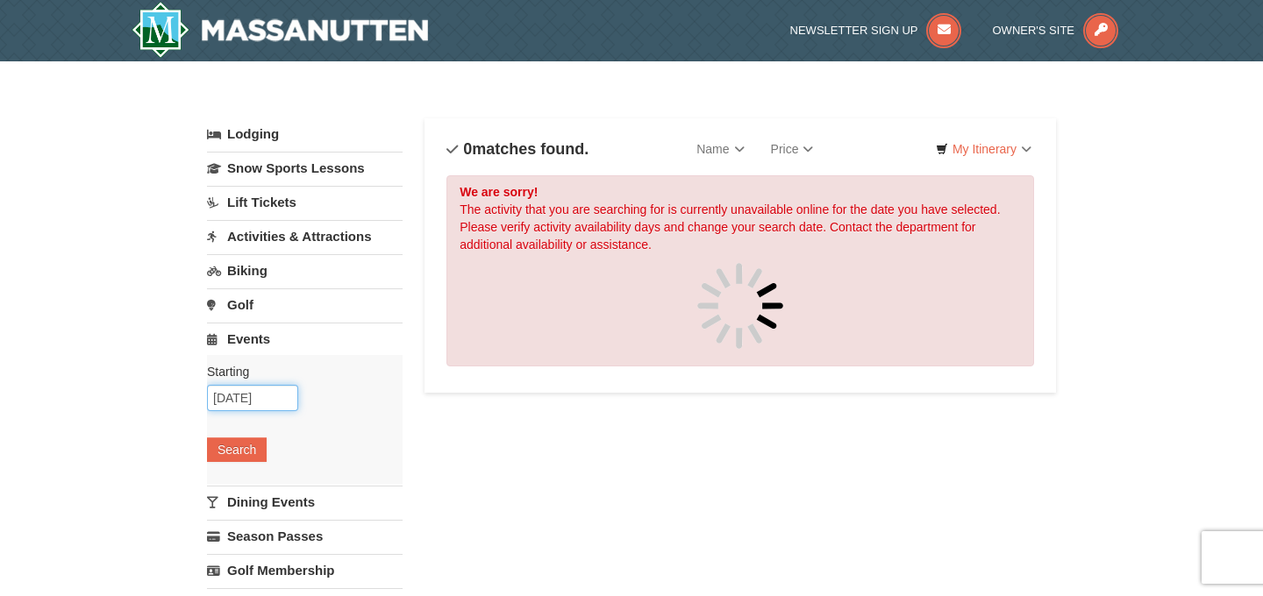
click at [285, 397] on input "[DATE]" at bounding box center [252, 398] width 91 height 26
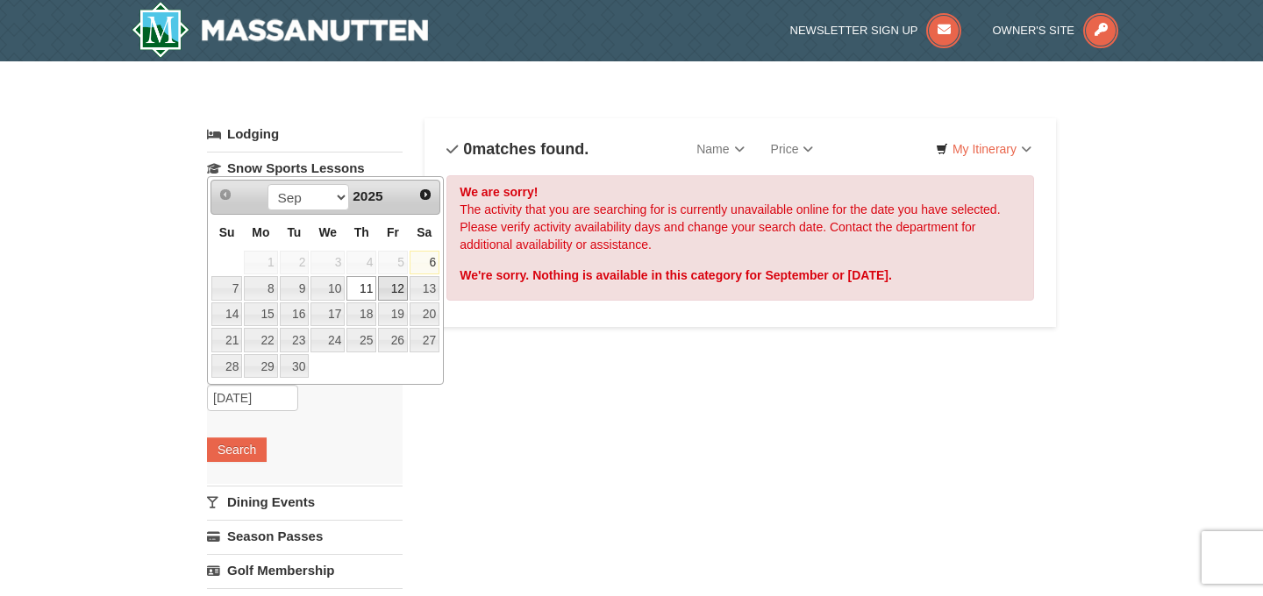
click at [399, 292] on link "12" at bounding box center [393, 288] width 30 height 25
type input "[DATE]"
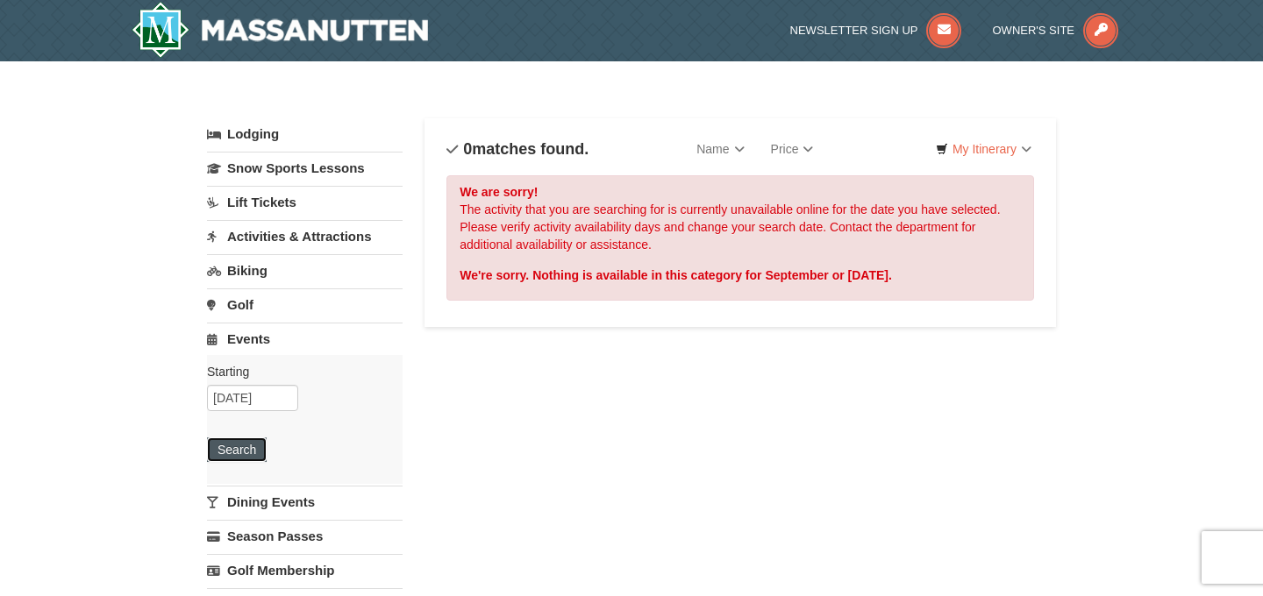
click at [251, 442] on button "Search" at bounding box center [237, 450] width 60 height 25
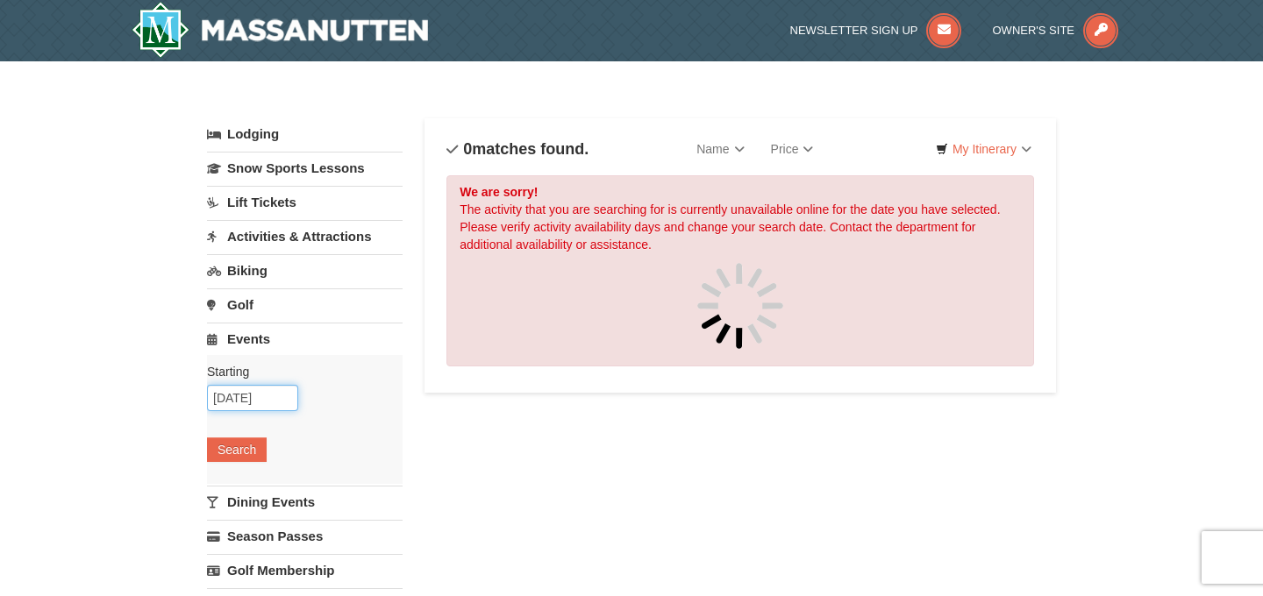
click at [275, 392] on input "09/12/2025" at bounding box center [252, 398] width 91 height 26
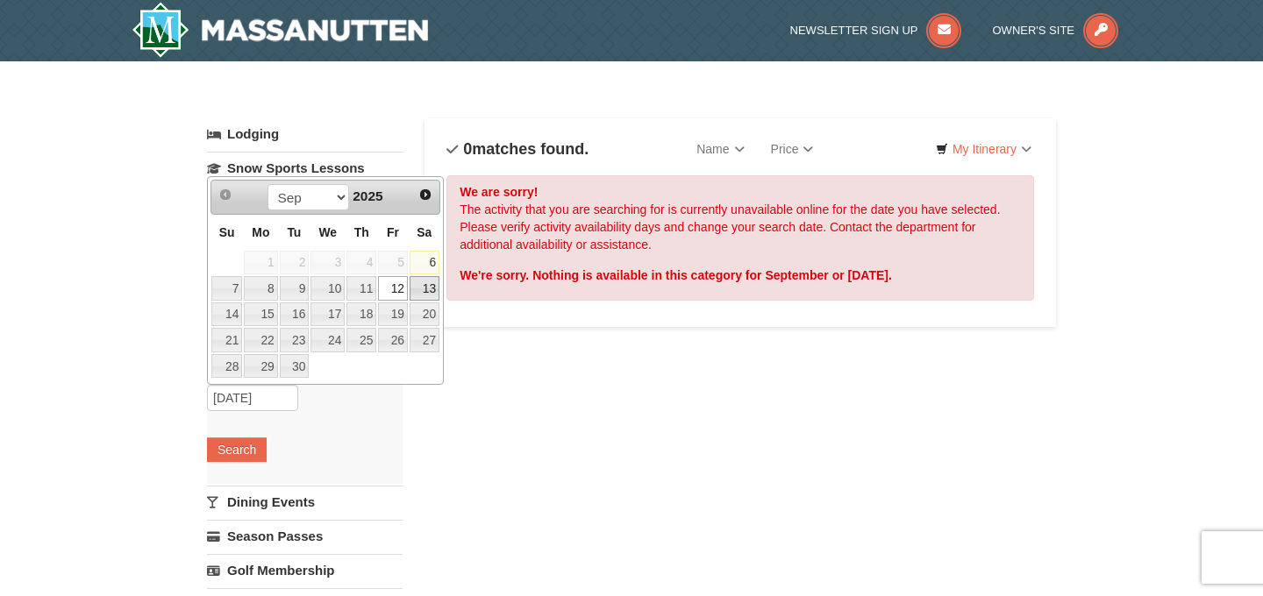
click at [421, 290] on link "13" at bounding box center [425, 288] width 30 height 25
type input "[DATE]"
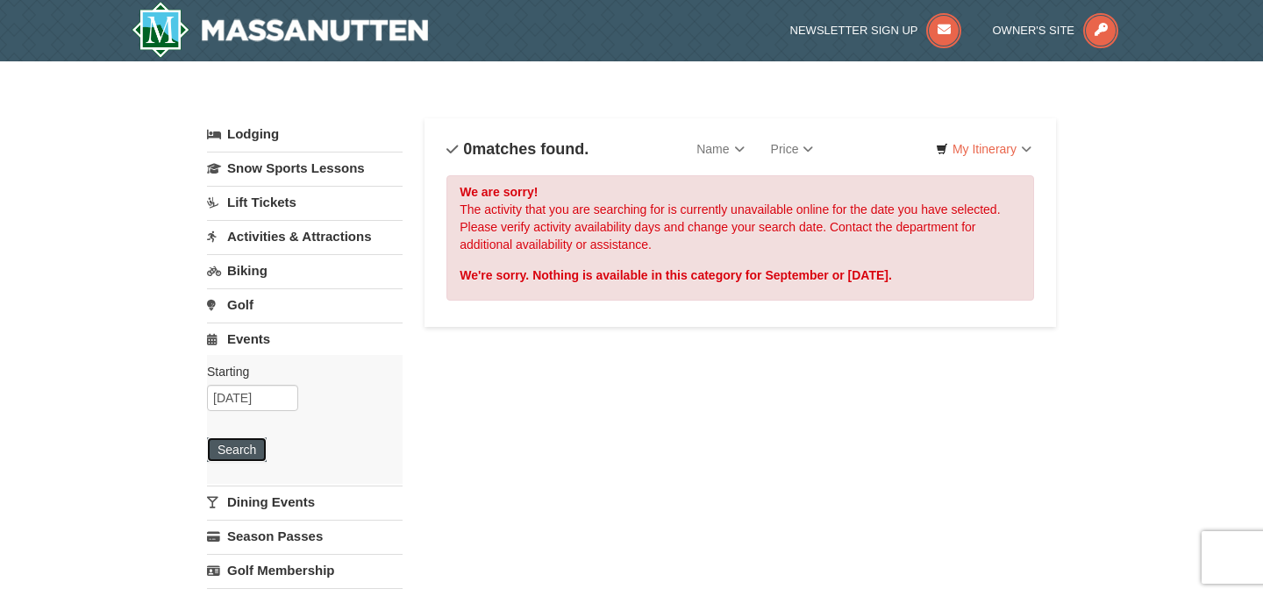
click at [230, 439] on button "Search" at bounding box center [237, 450] width 60 height 25
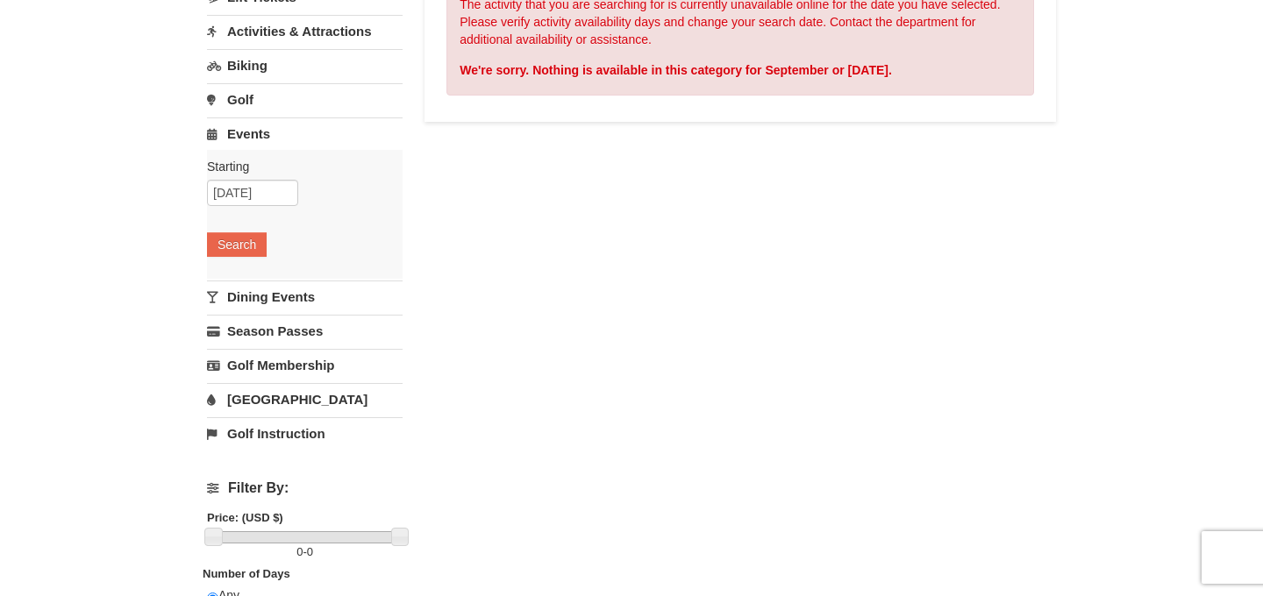
scroll to position [206, 0]
click at [306, 308] on link "Dining Events" at bounding box center [305, 296] width 196 height 32
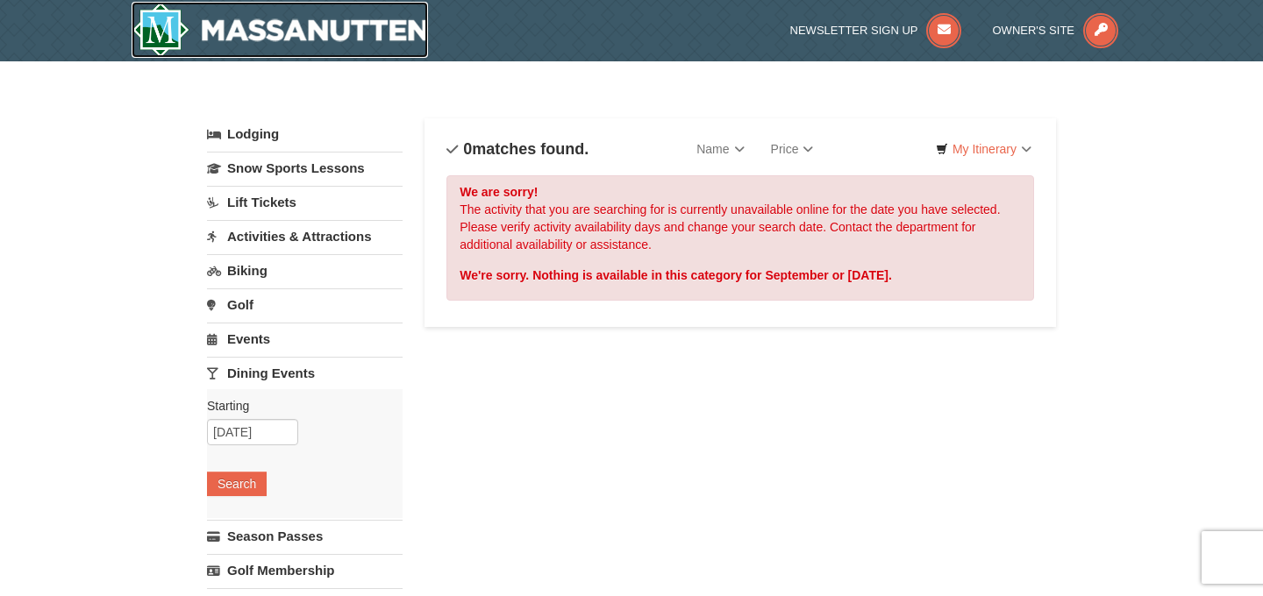
click at [168, 34] on img at bounding box center [280, 30] width 296 height 56
